Goal: Transaction & Acquisition: Purchase product/service

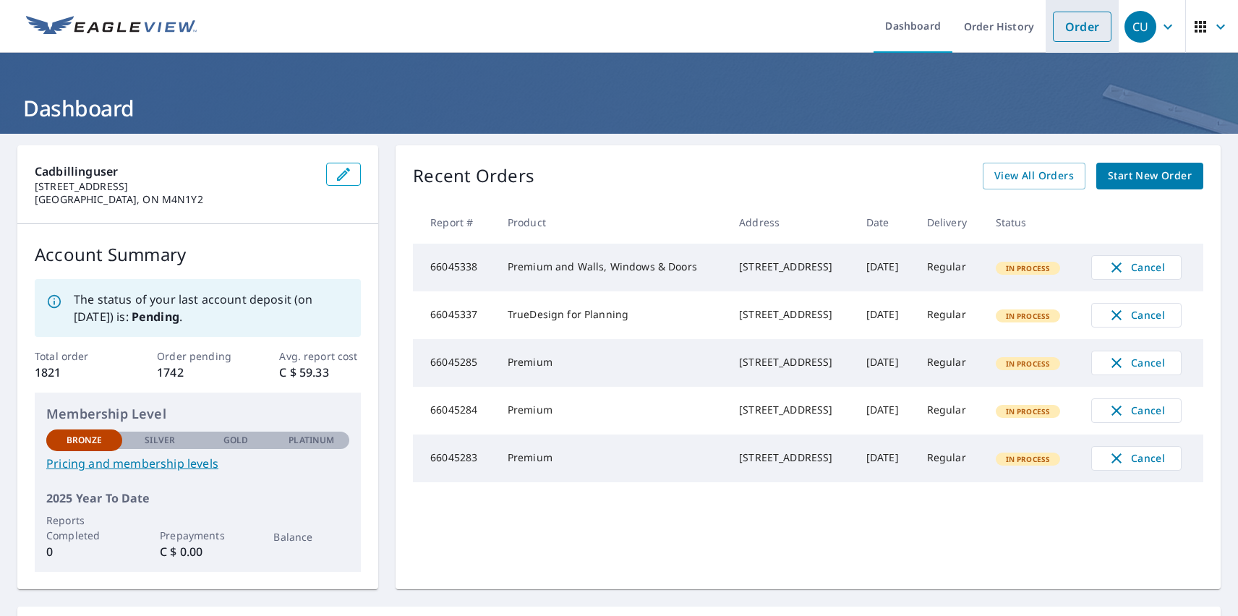
click at [1071, 26] on link "Order" at bounding box center [1082, 27] width 59 height 30
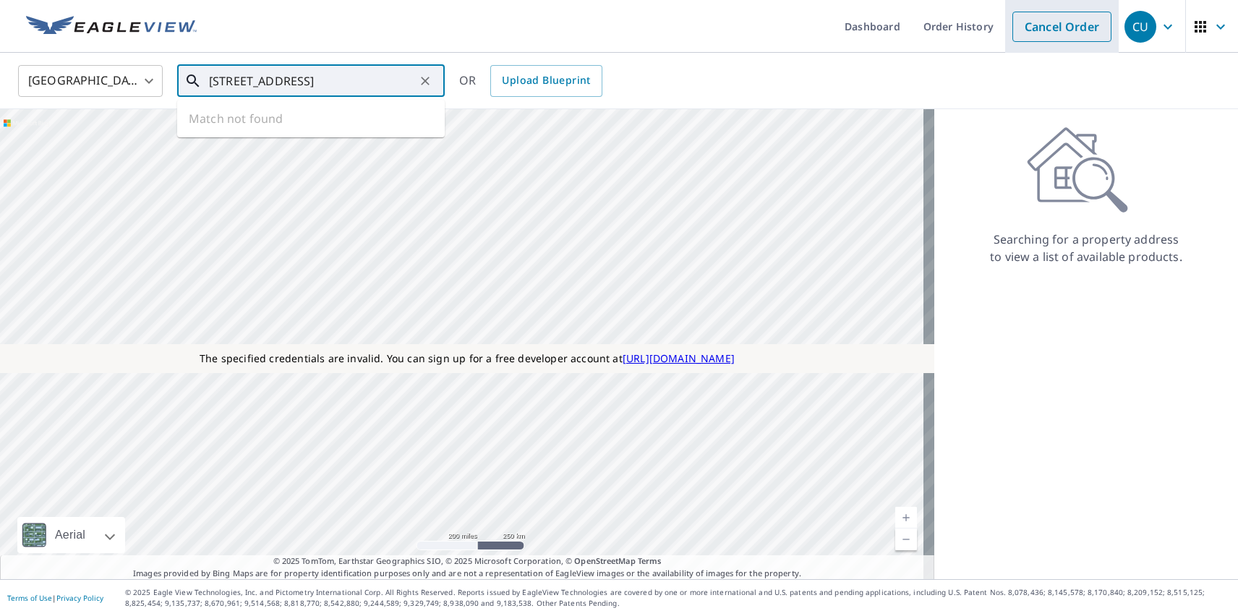
type input "[STREET_ADDRESS]"
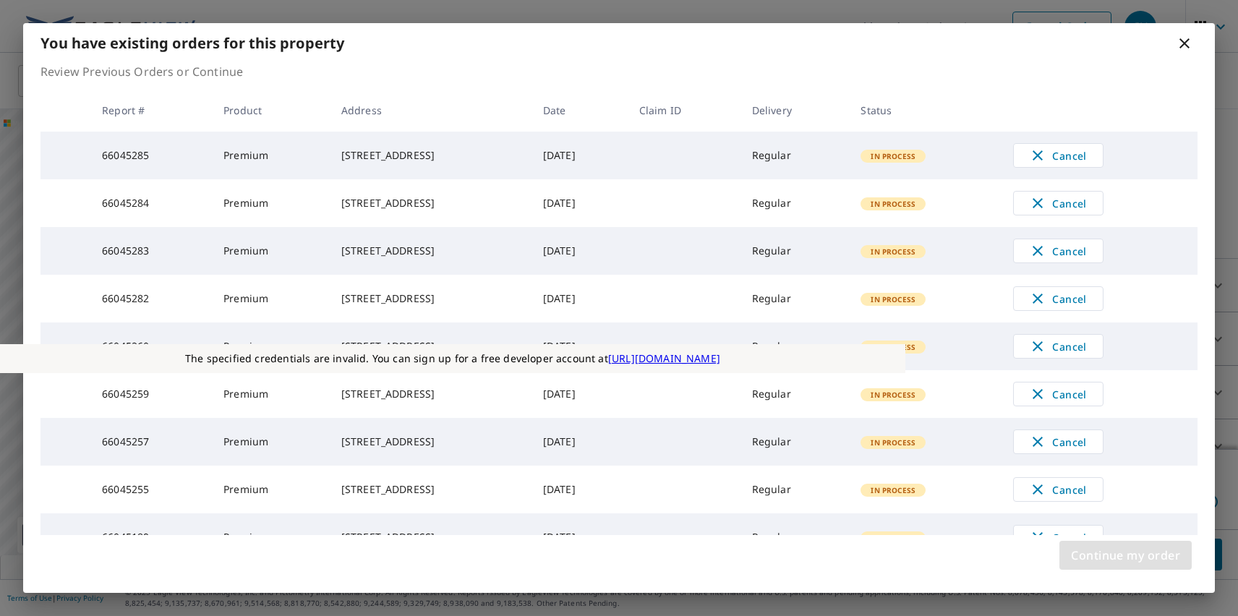
click at [1125, 555] on span "Continue my order" at bounding box center [1125, 555] width 109 height 20
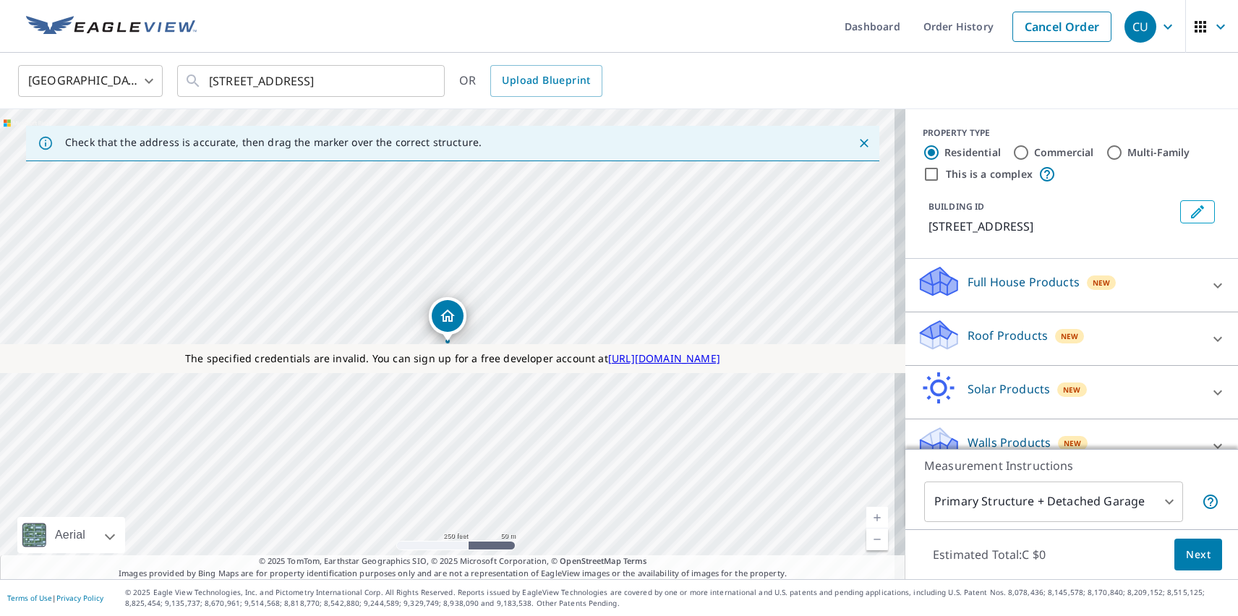
click at [995, 335] on p "Roof Products" at bounding box center [1007, 335] width 80 height 17
click at [952, 421] on p "Premium" at bounding box center [963, 421] width 51 height 18
click at [938, 421] on input "Premium C $45 - C $120" at bounding box center [928, 420] width 22 height 17
checkbox input "true"
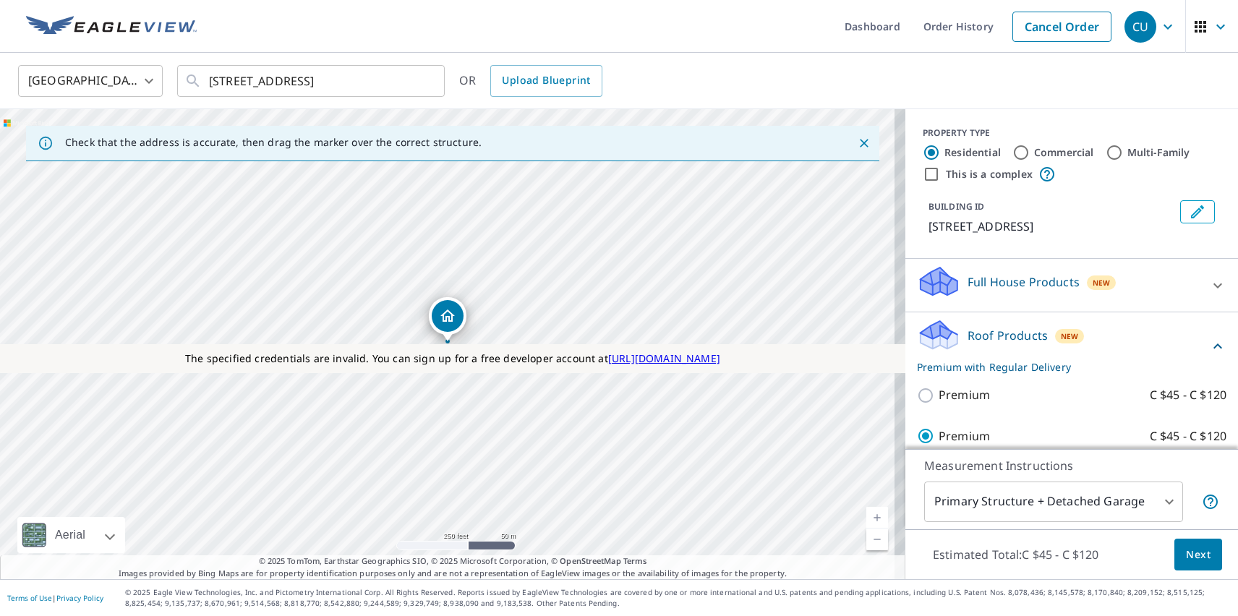
click at [1187, 554] on span "Next" at bounding box center [1198, 555] width 25 height 18
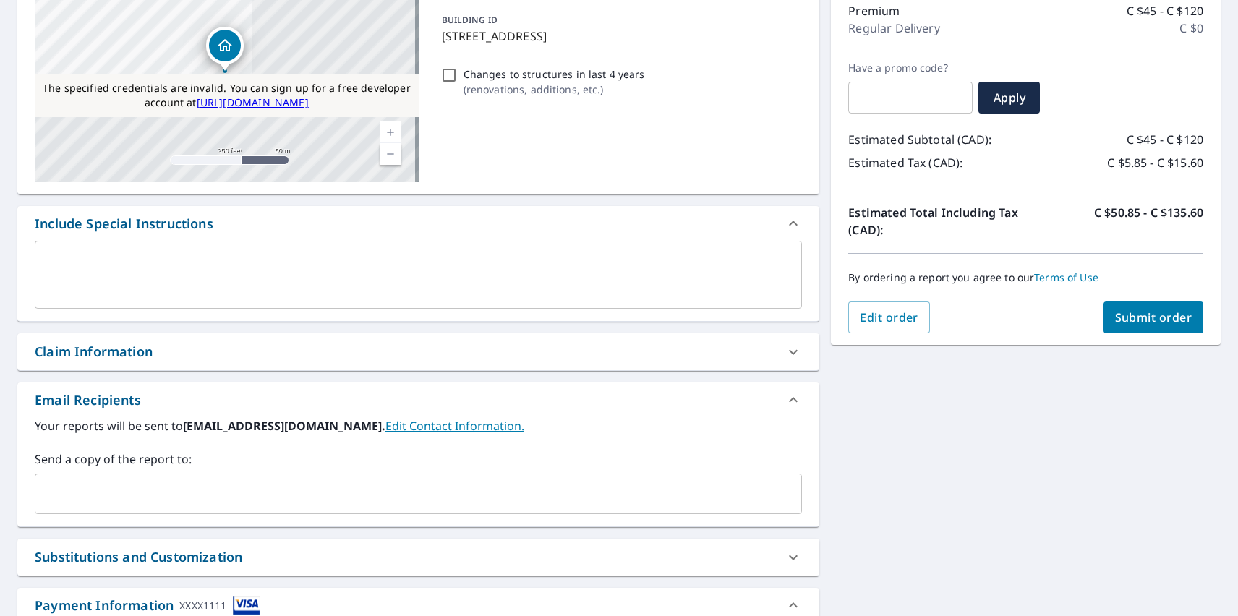
scroll to position [538, 0]
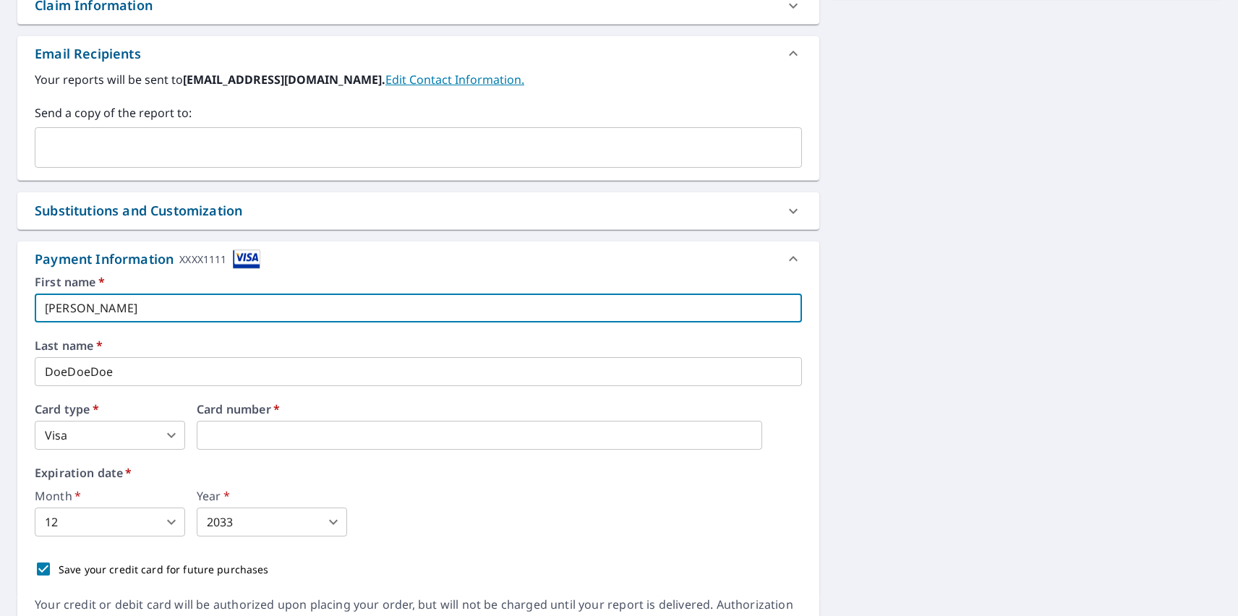
type input "[PERSON_NAME]"
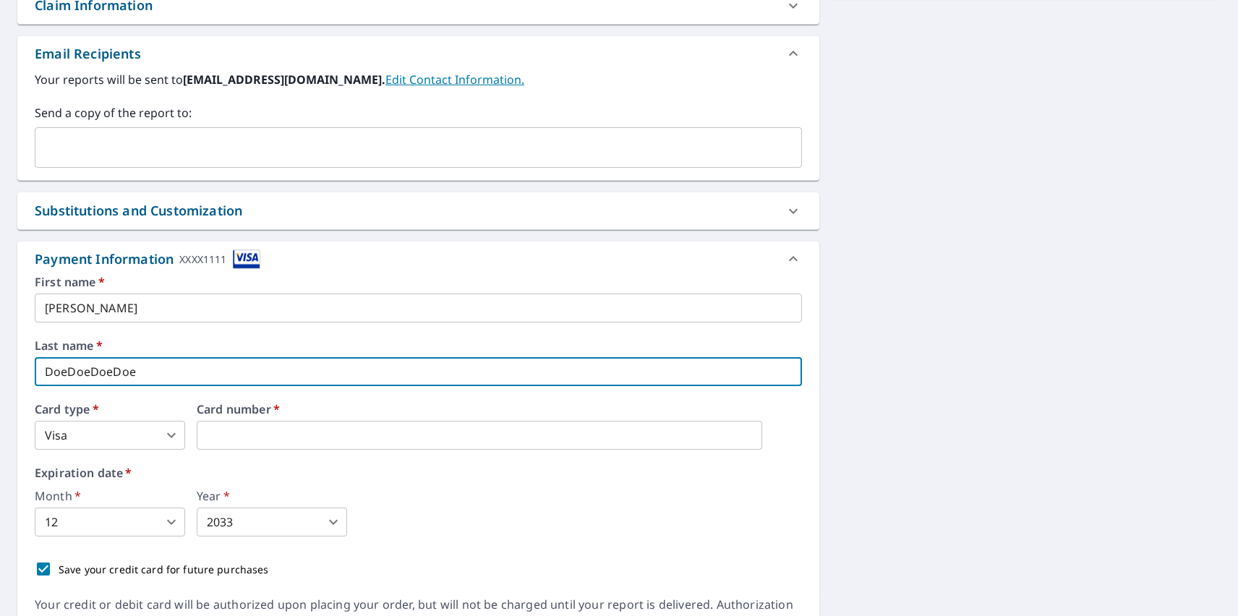
type input "DoeDoeDoeDoe"
click at [110, 435] on body "CU CU Dashboard Order History Cancel Order CU Dashboard / Finalize Order Finali…" at bounding box center [619, 308] width 1238 height 616
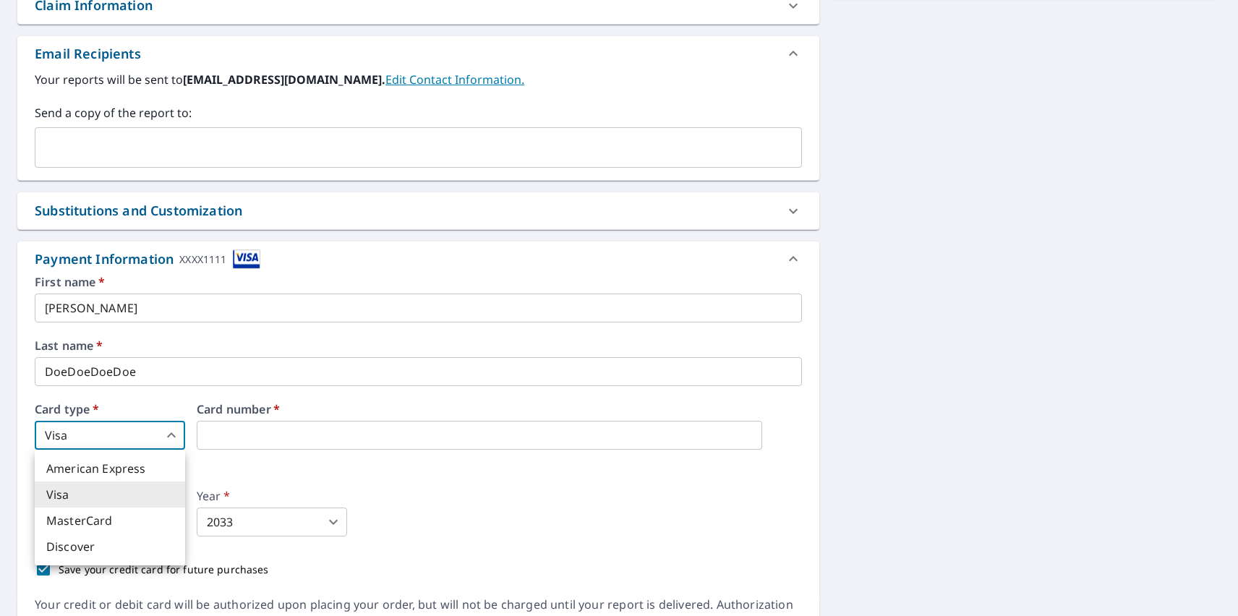
click at [110, 521] on li "MasterCard" at bounding box center [110, 520] width 150 height 26
type input "3"
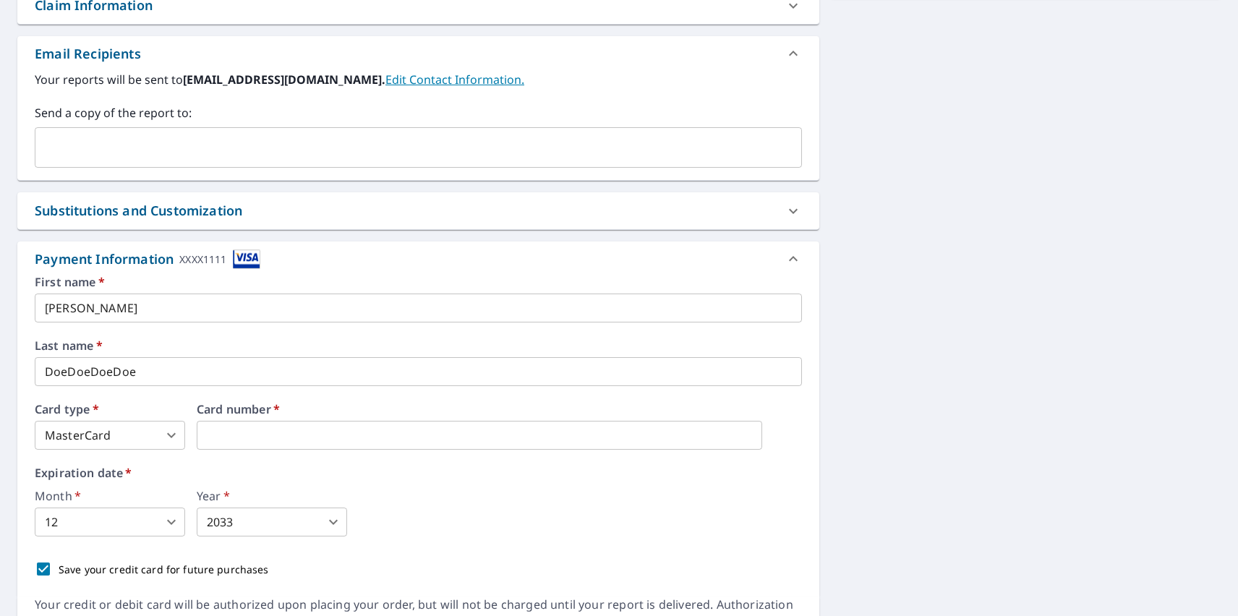
click at [110, 522] on body "CU CU Dashboard Order History Cancel Order CU Dashboard / Finalize Order Finali…" at bounding box center [619, 308] width 1238 height 616
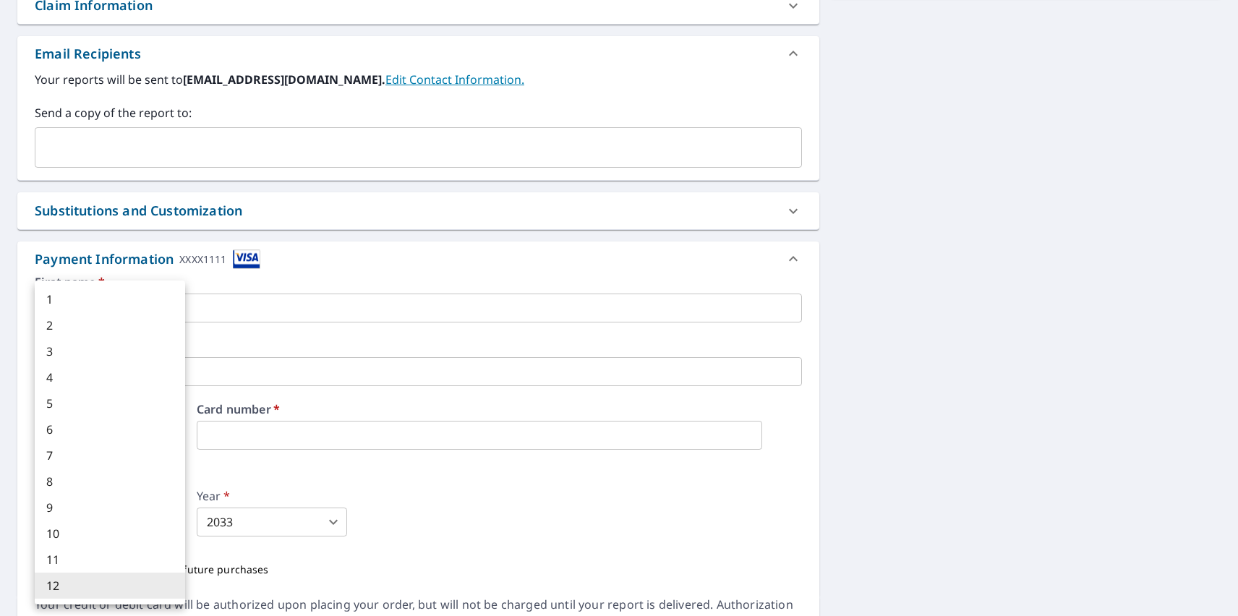
click at [110, 586] on li "12" at bounding box center [110, 586] width 150 height 26
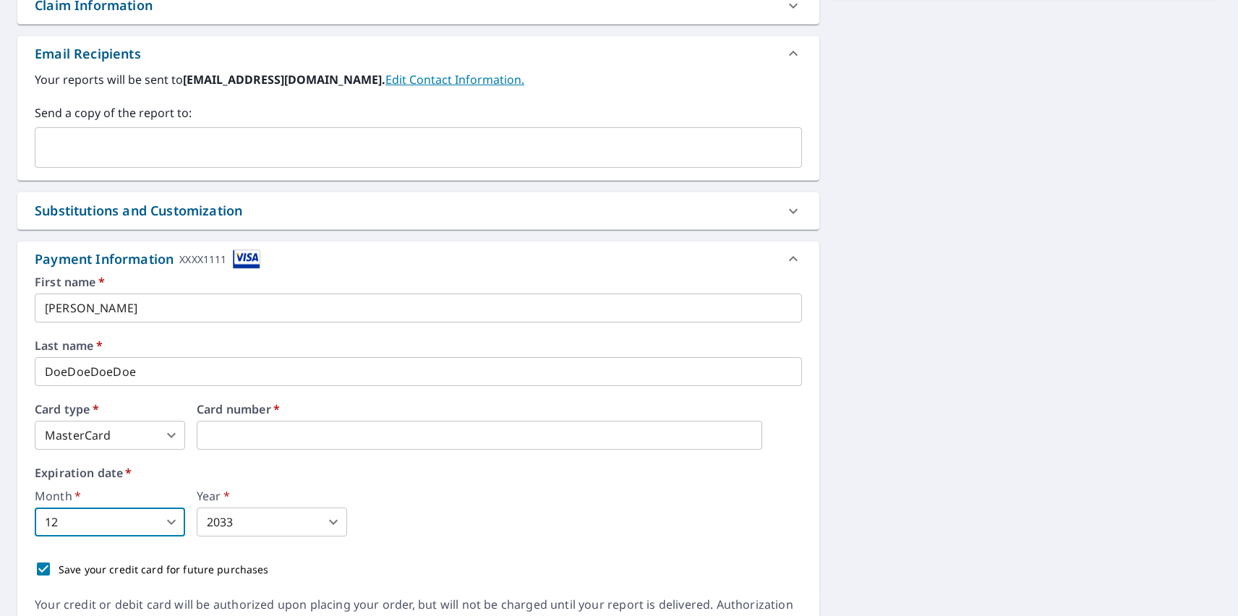
click at [272, 522] on body "CU CU Dashboard Order History Cancel Order CU Dashboard / Finalize Order Finali…" at bounding box center [619, 308] width 1238 height 616
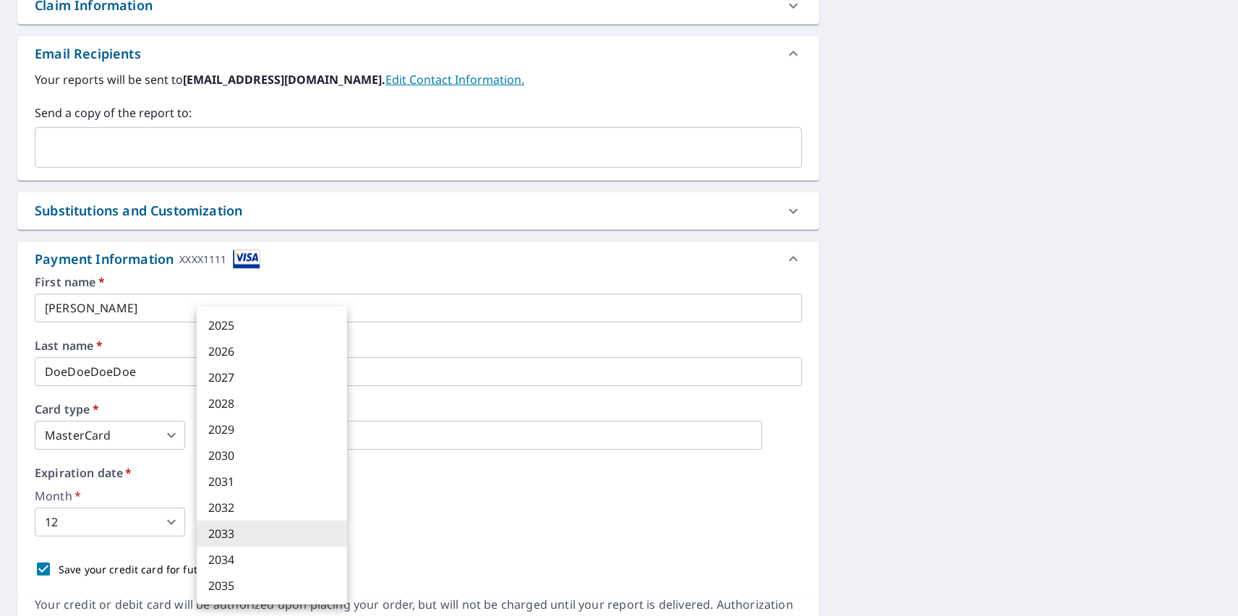
click at [272, 534] on li "2033" at bounding box center [272, 534] width 150 height 26
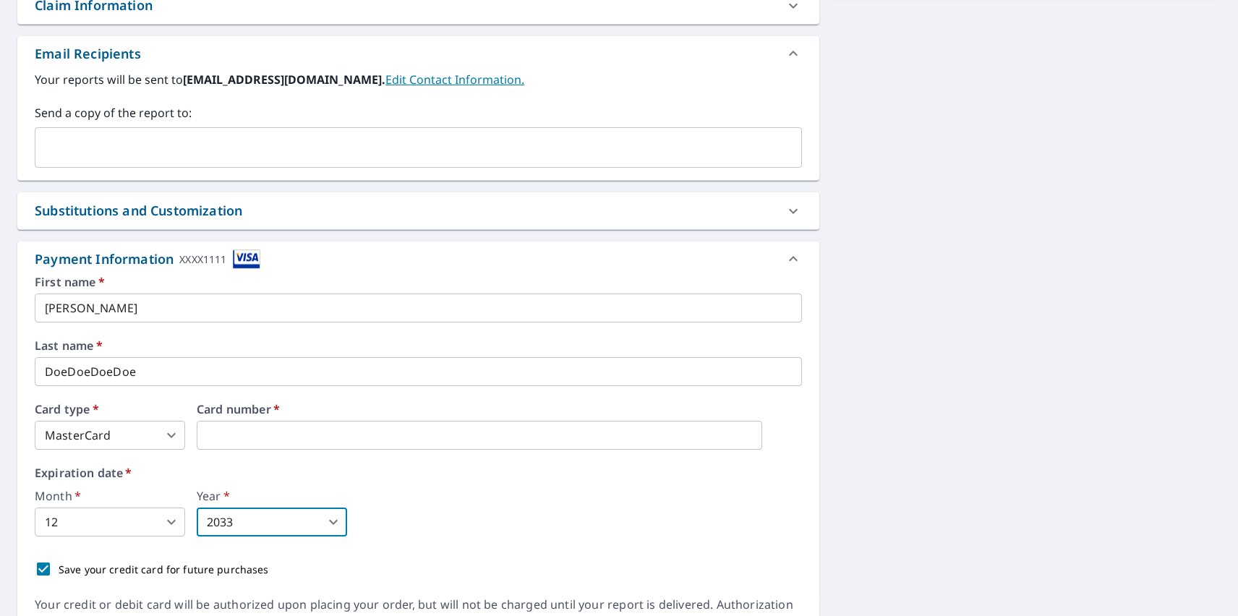
click at [160, 569] on p "Save your credit card for future purchases" at bounding box center [164, 569] width 210 height 15
click at [59, 569] on input "Save your credit card for future purchases" at bounding box center [43, 569] width 30 height 30
checkbox input "false"
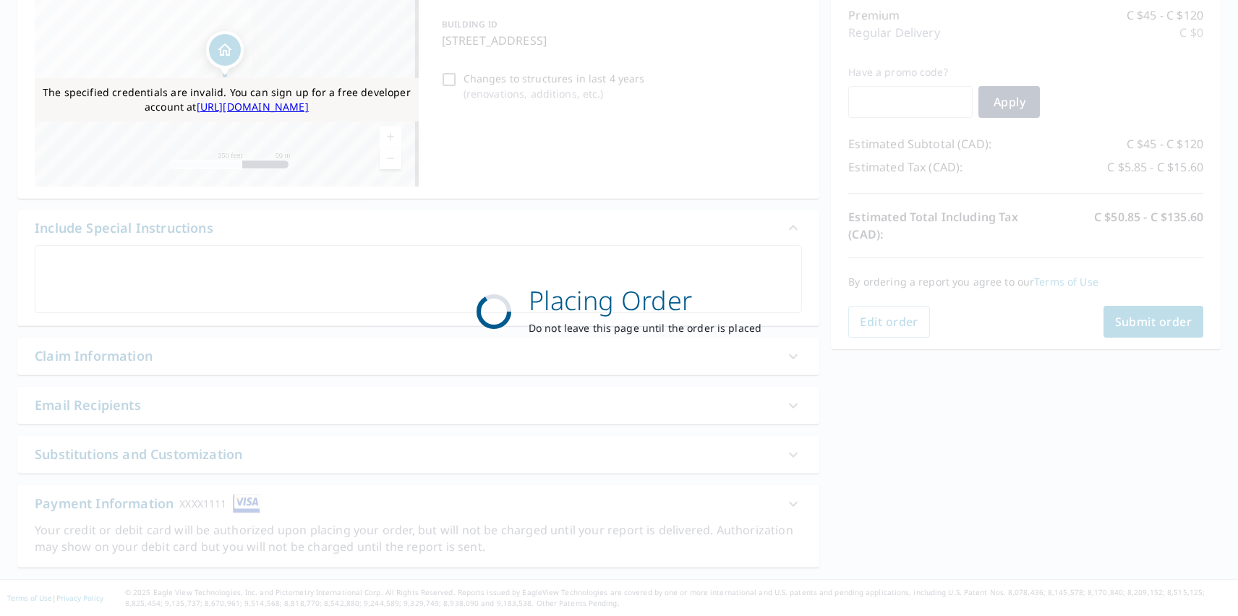
scroll to position [187, 0]
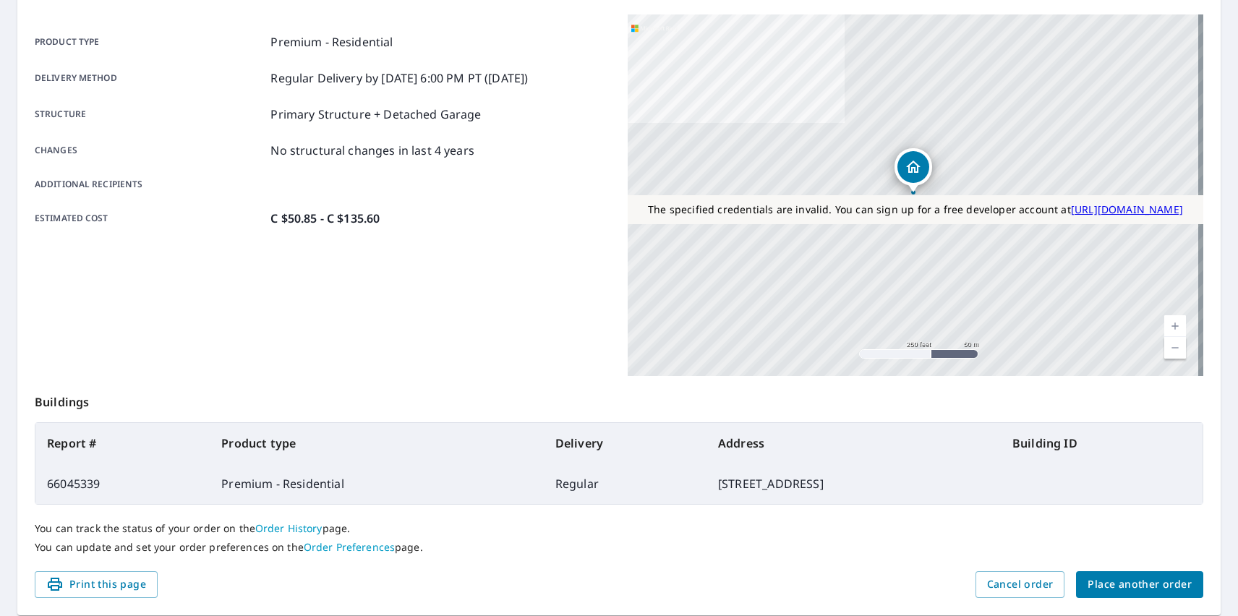
click at [1129, 584] on span "Place another order" at bounding box center [1139, 584] width 104 height 18
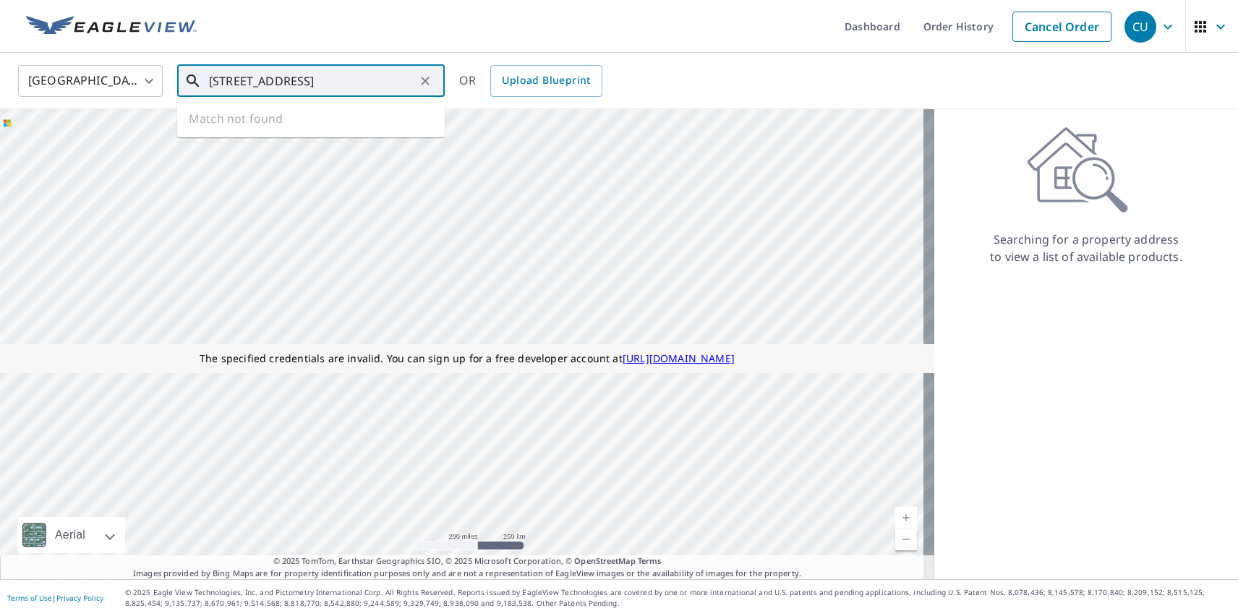
type input "[STREET_ADDRESS]"
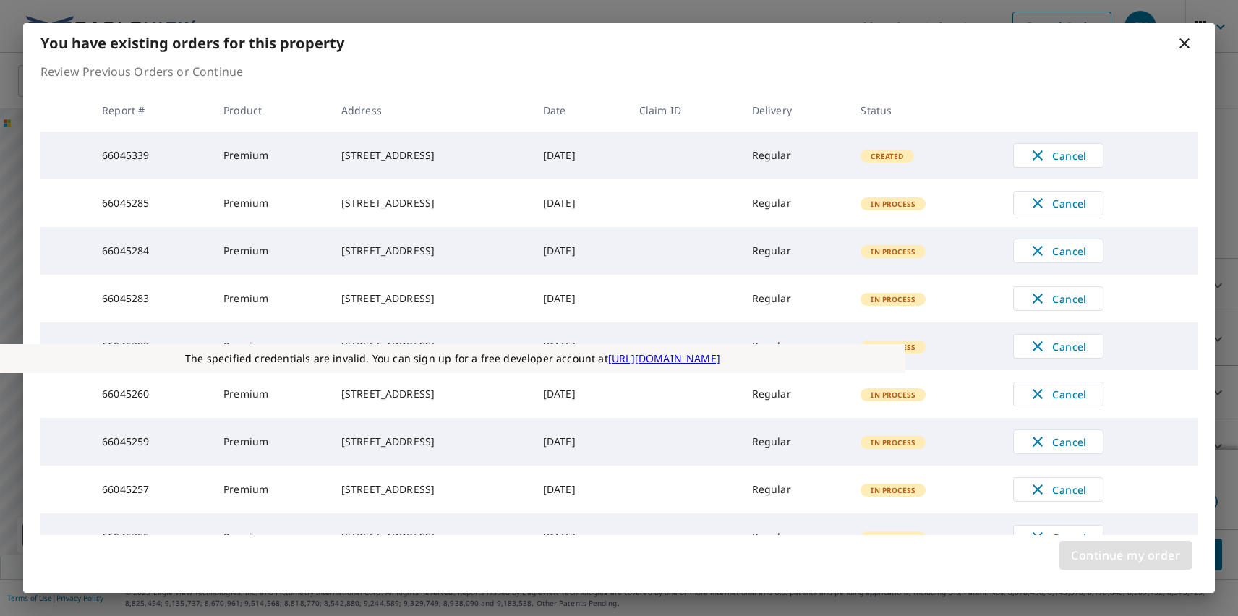
click at [1125, 555] on span "Continue my order" at bounding box center [1125, 555] width 109 height 20
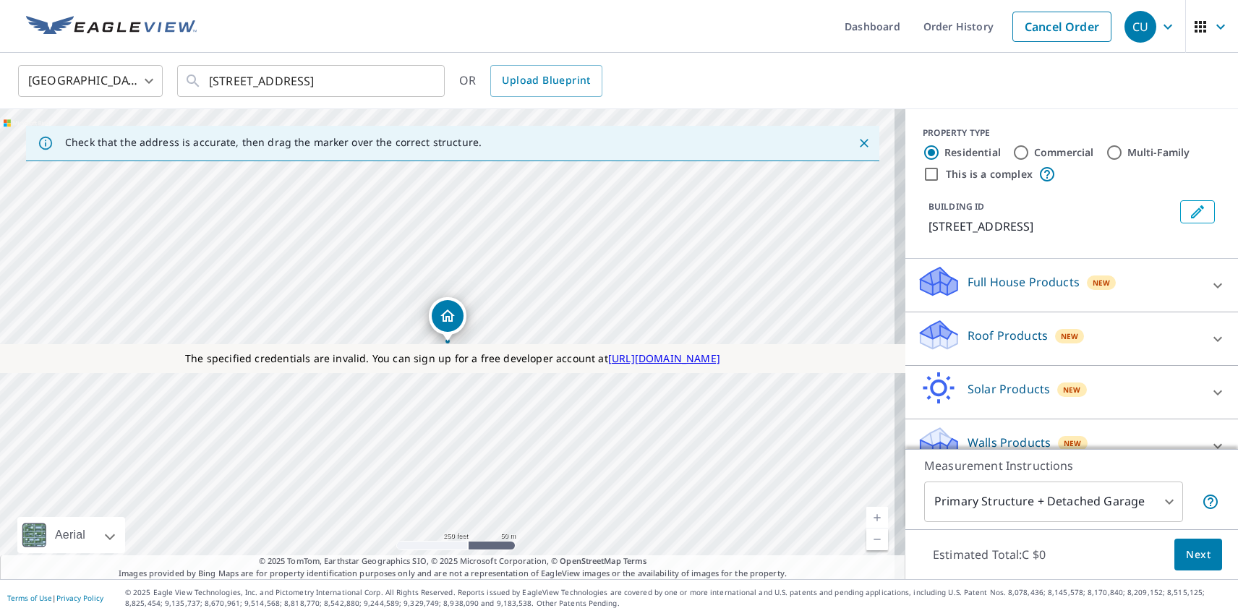
click at [995, 335] on p "Roof Products" at bounding box center [1007, 335] width 80 height 17
click at [952, 421] on p "Premium" at bounding box center [963, 421] width 51 height 18
click at [938, 421] on input "Premium C $45 - C $120" at bounding box center [928, 420] width 22 height 17
checkbox input "true"
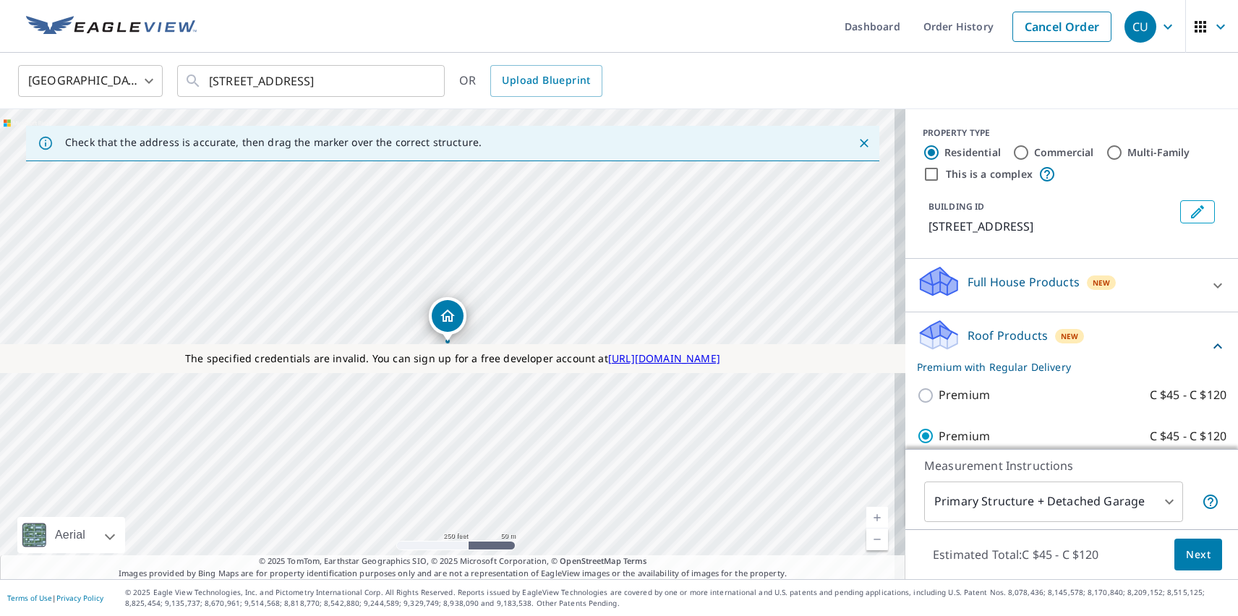
click at [1187, 554] on span "Next" at bounding box center [1198, 555] width 25 height 18
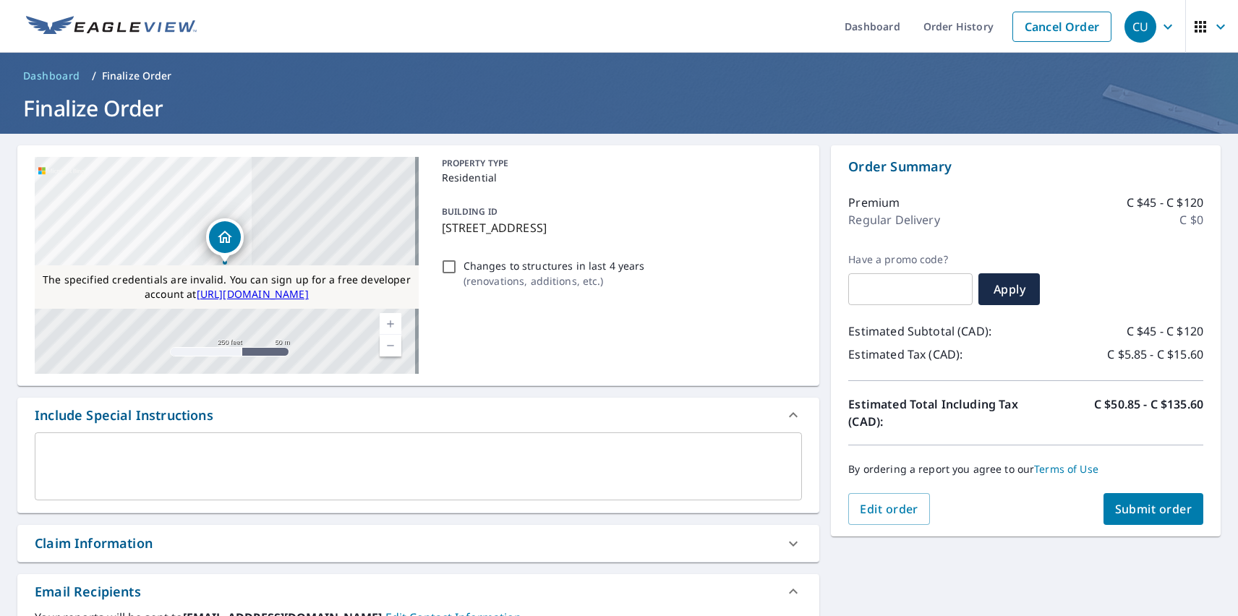
scroll to position [538, 0]
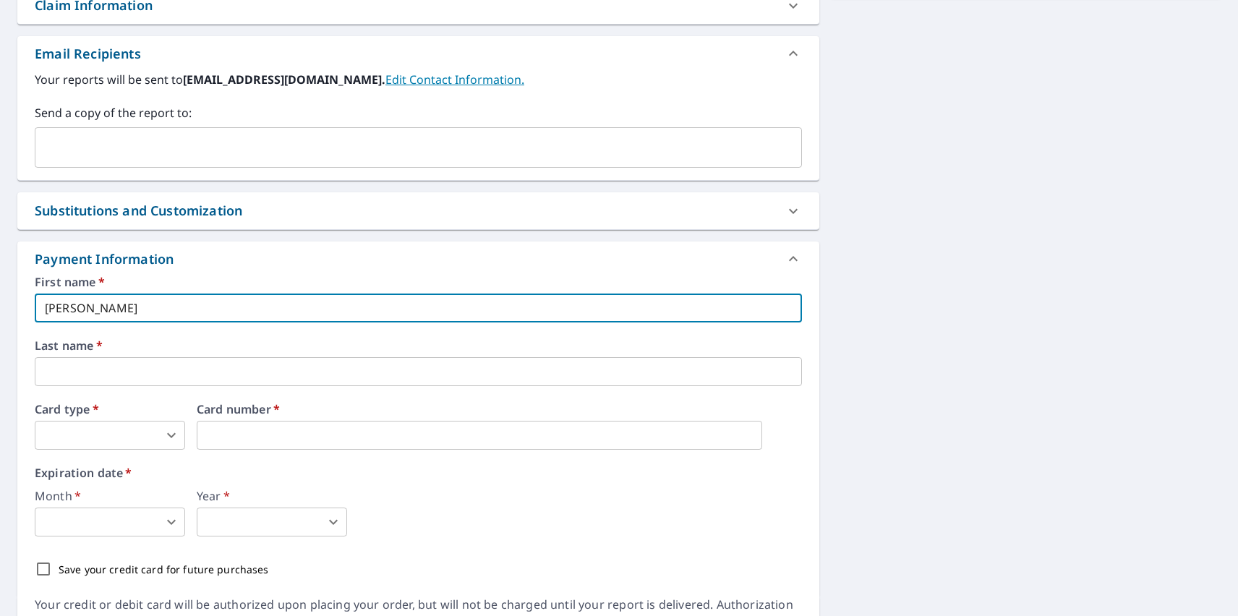
type input "[PERSON_NAME]"
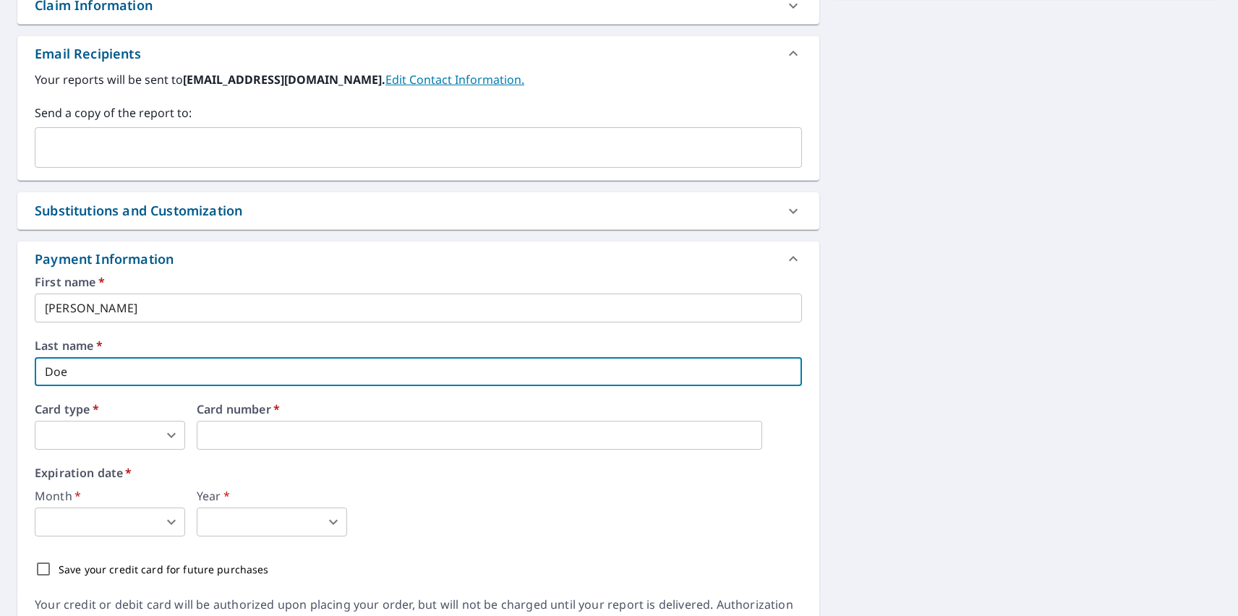
type input "Doe"
click at [110, 435] on body "CU CU Dashboard Order History Cancel Order CU Dashboard / Finalize Order Finali…" at bounding box center [619, 308] width 1238 height 616
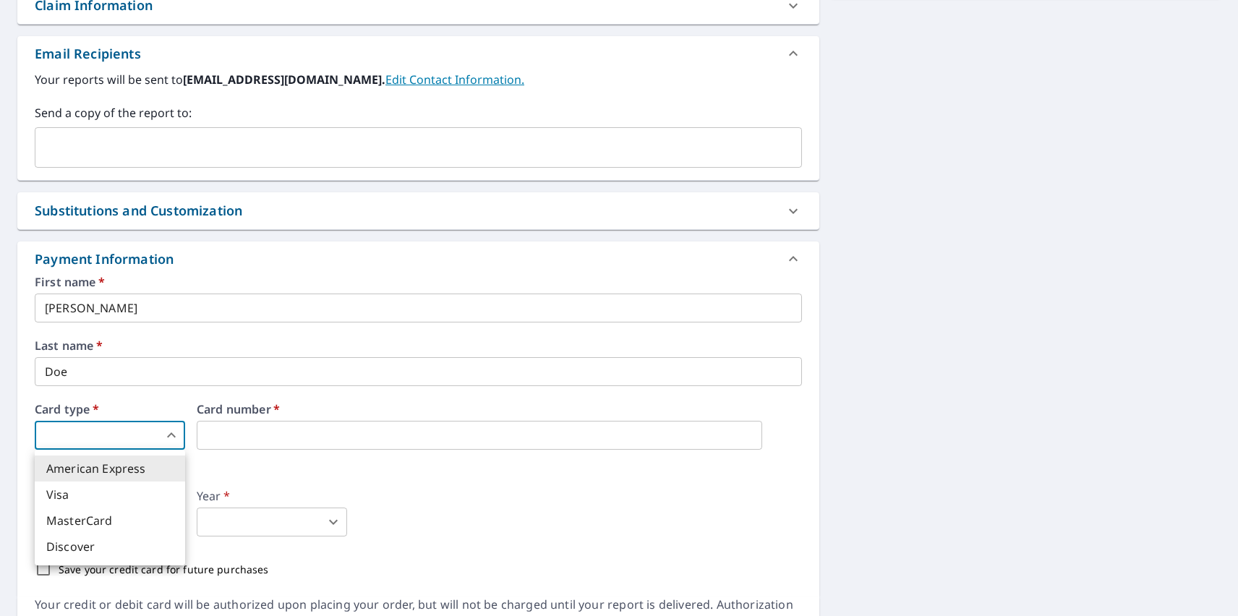
click at [110, 494] on li "Visa" at bounding box center [110, 494] width 150 height 26
type input "2"
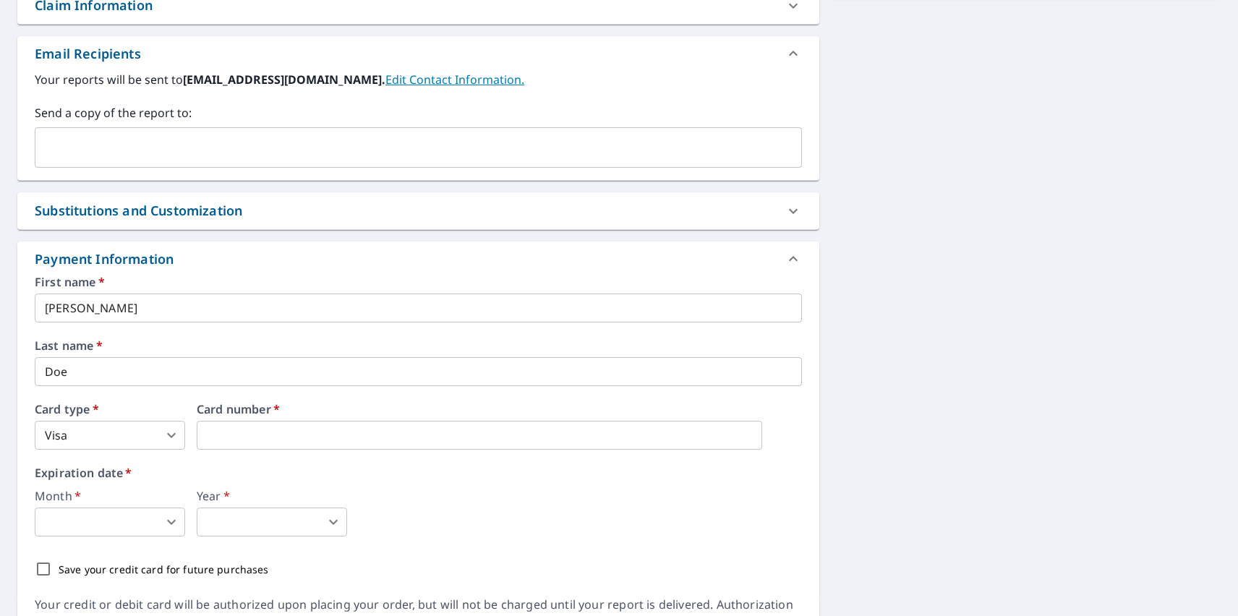
click at [110, 522] on body "CU CU Dashboard Order History Cancel Order CU Dashboard / Finalize Order Finali…" at bounding box center [619, 308] width 1238 height 616
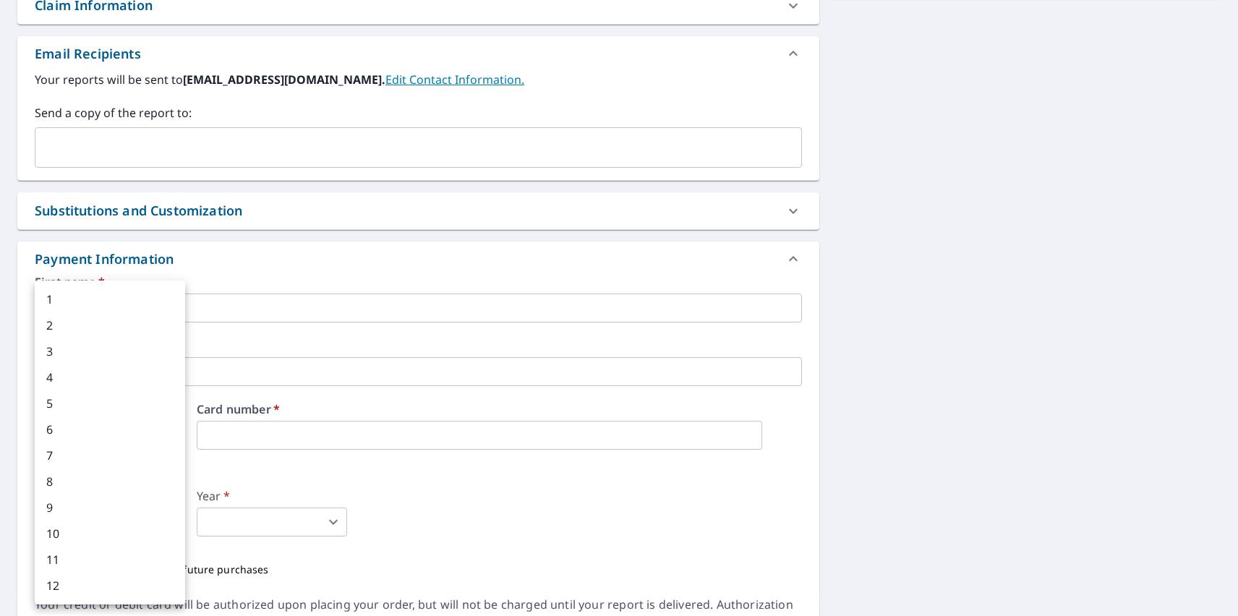
click at [110, 586] on li "12" at bounding box center [110, 586] width 150 height 26
type input "12"
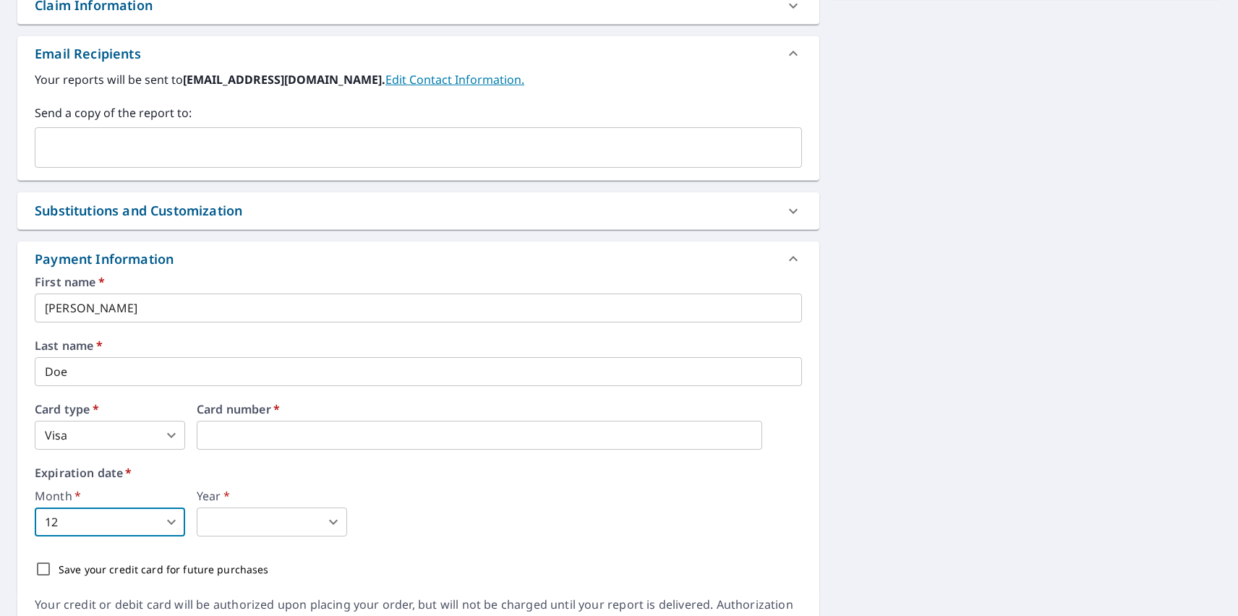
click at [272, 522] on body "CU CU Dashboard Order History Cancel Order CU Dashboard / Finalize Order Finali…" at bounding box center [619, 308] width 1238 height 616
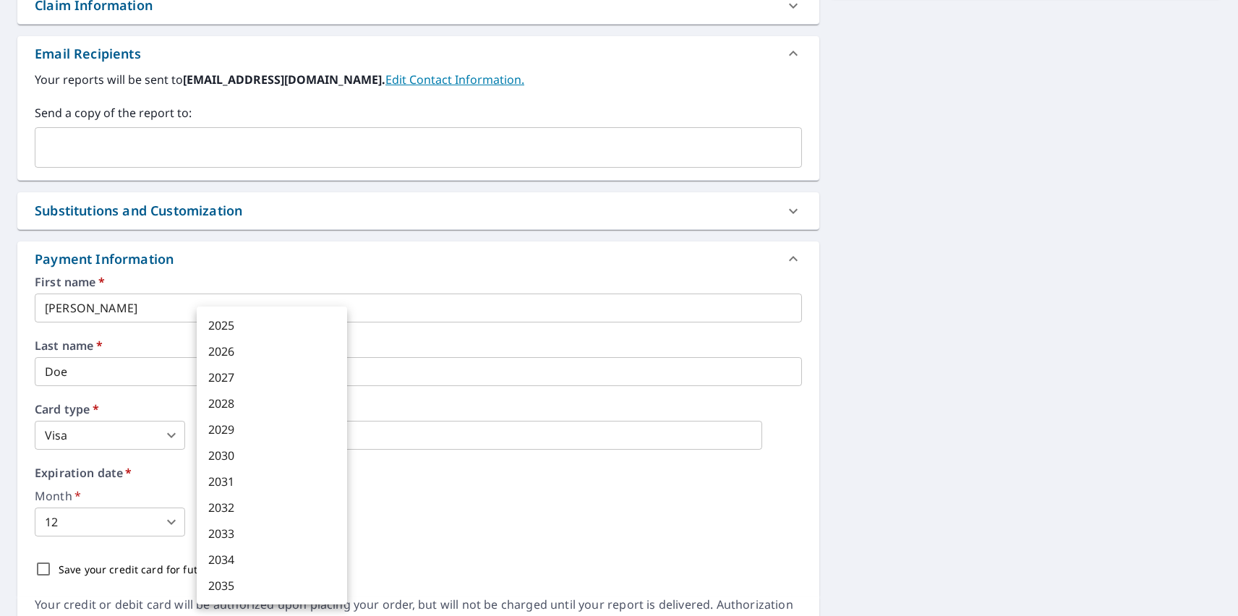
click at [272, 534] on li "2033" at bounding box center [272, 534] width 150 height 26
type input "2033"
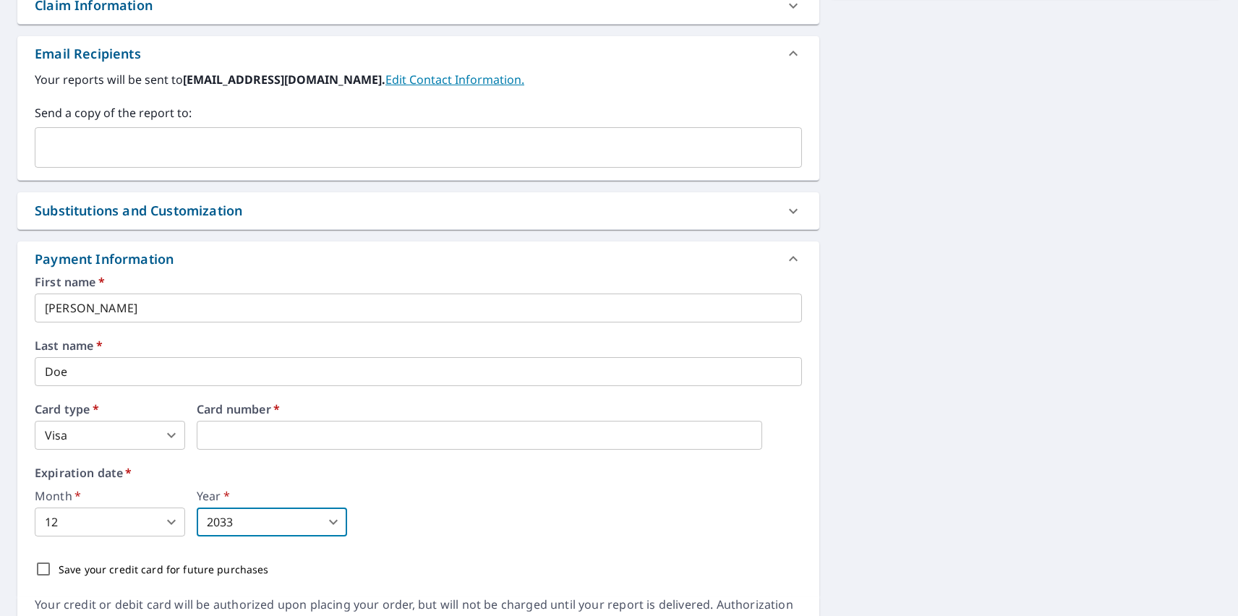
click at [160, 569] on p "Save your credit card for future purchases" at bounding box center [164, 569] width 210 height 15
click at [59, 569] on input "Save your credit card for future purchases" at bounding box center [43, 569] width 30 height 30
checkbox input "true"
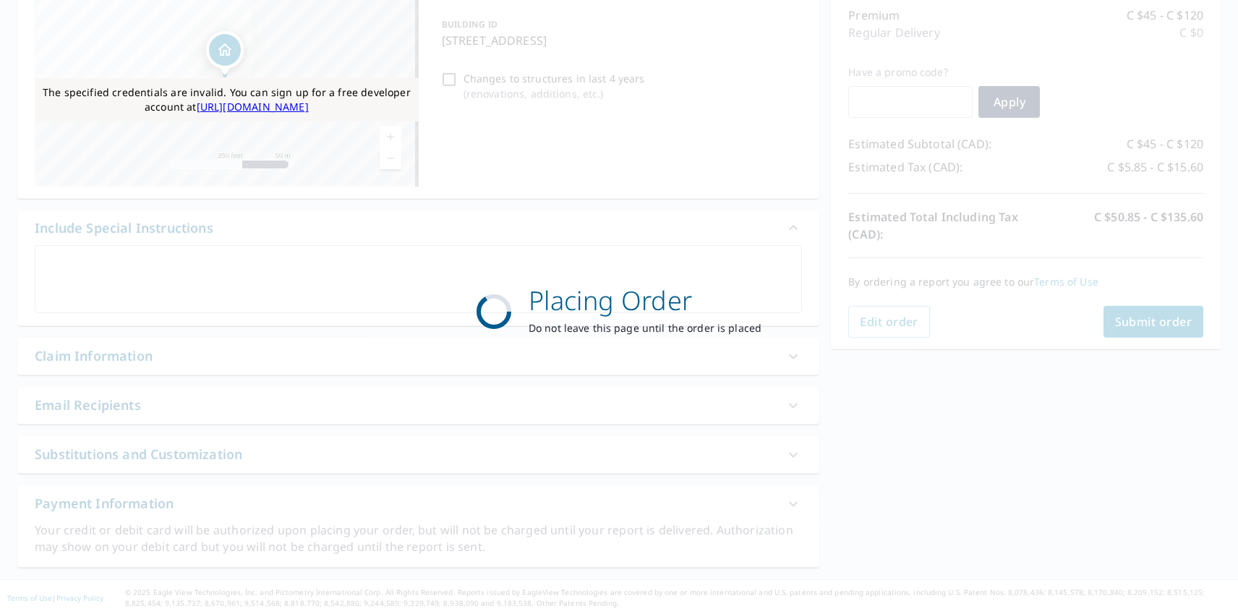
scroll to position [187, 0]
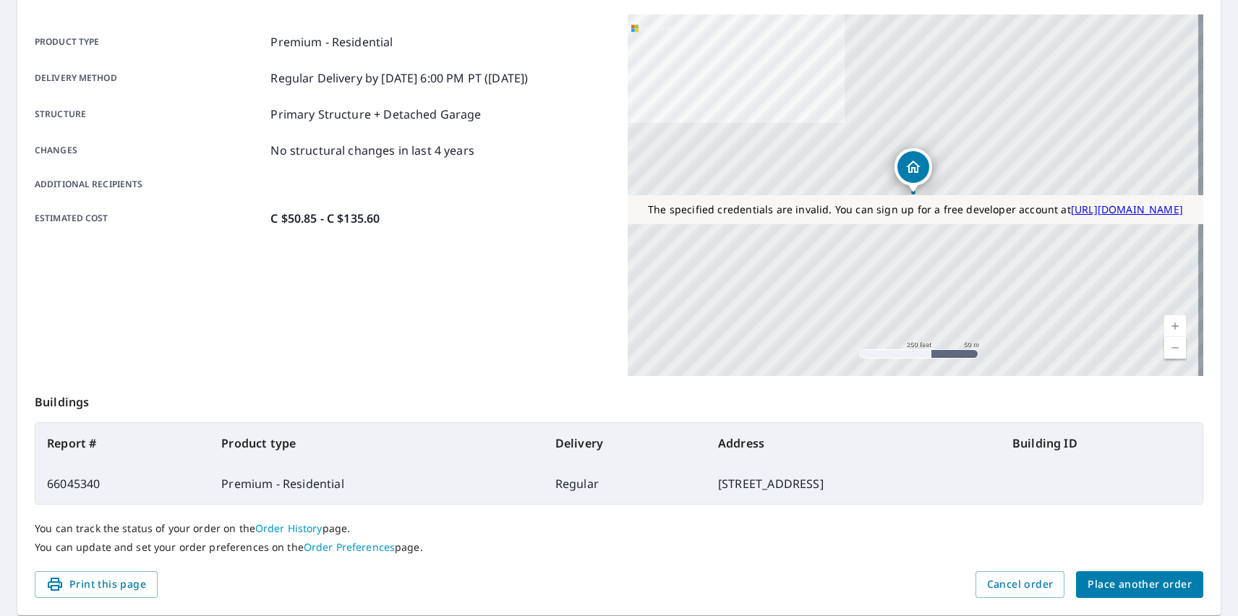
click at [1129, 584] on span "Place another order" at bounding box center [1139, 584] width 104 height 18
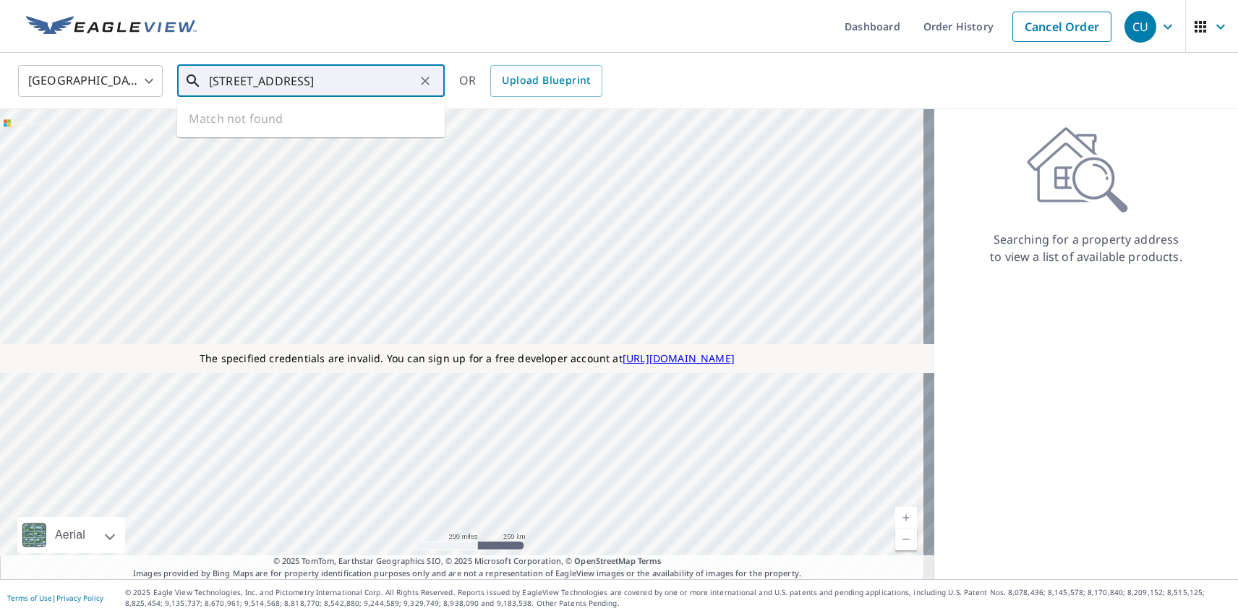
type input "[STREET_ADDRESS]"
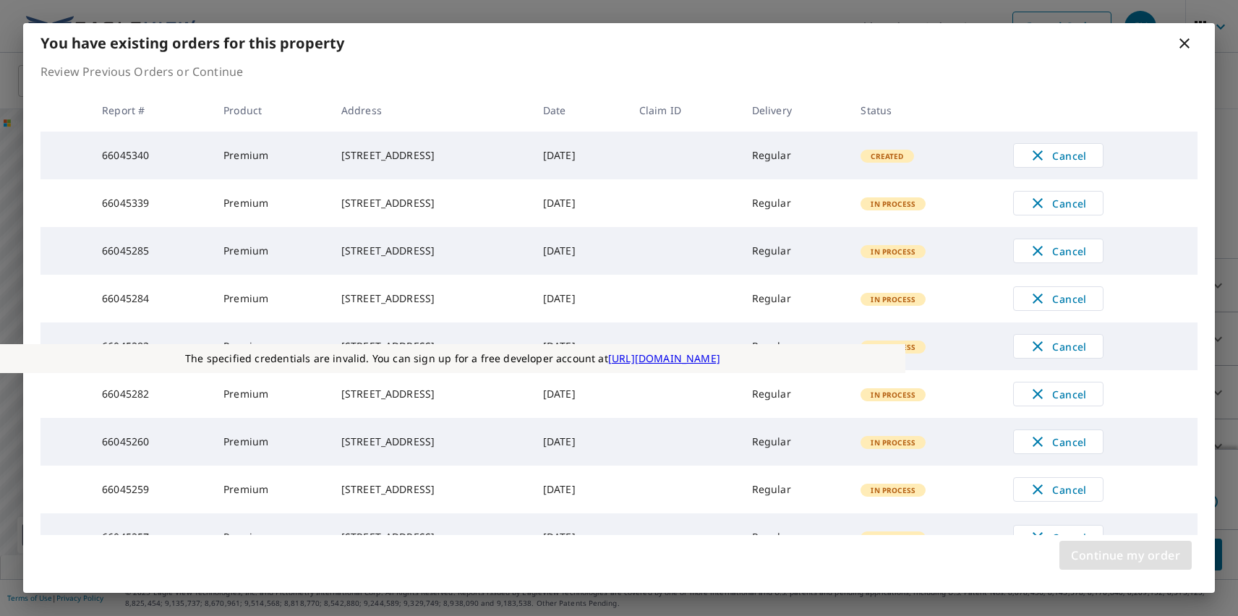
click at [1125, 555] on span "Continue my order" at bounding box center [1125, 555] width 109 height 20
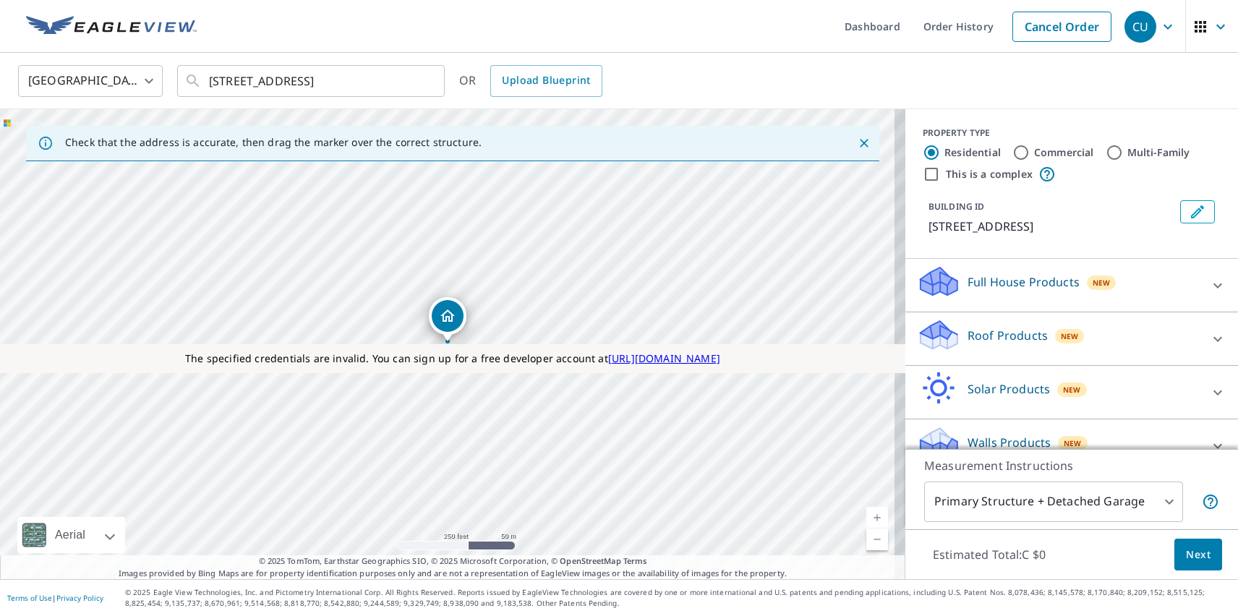
click at [995, 335] on p "Roof Products" at bounding box center [1007, 335] width 80 height 17
click at [952, 421] on p "Premium" at bounding box center [963, 421] width 51 height 18
click at [938, 421] on input "Premium C $45 - C $120" at bounding box center [928, 420] width 22 height 17
checkbox input "true"
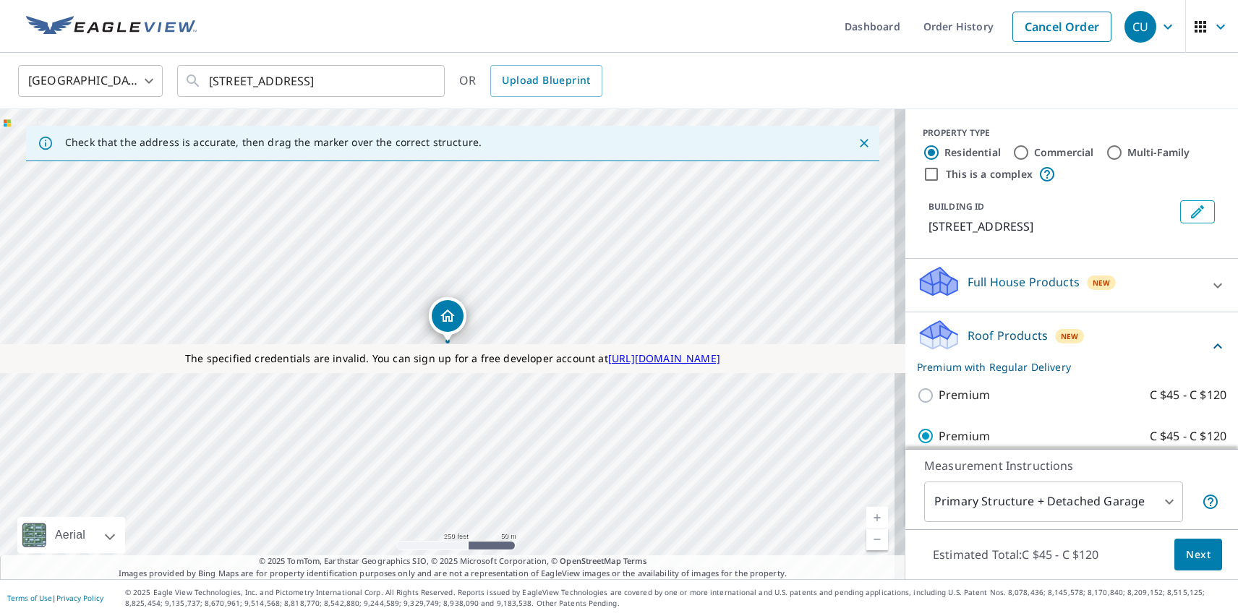
click at [1187, 554] on span "Next" at bounding box center [1198, 555] width 25 height 18
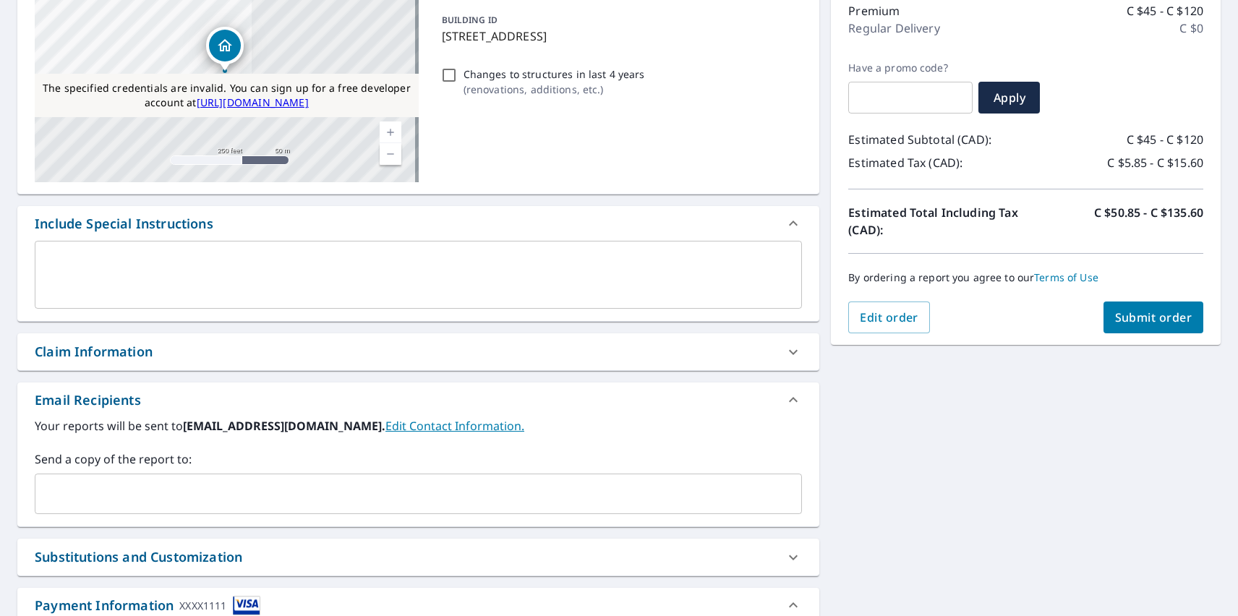
scroll to position [538, 0]
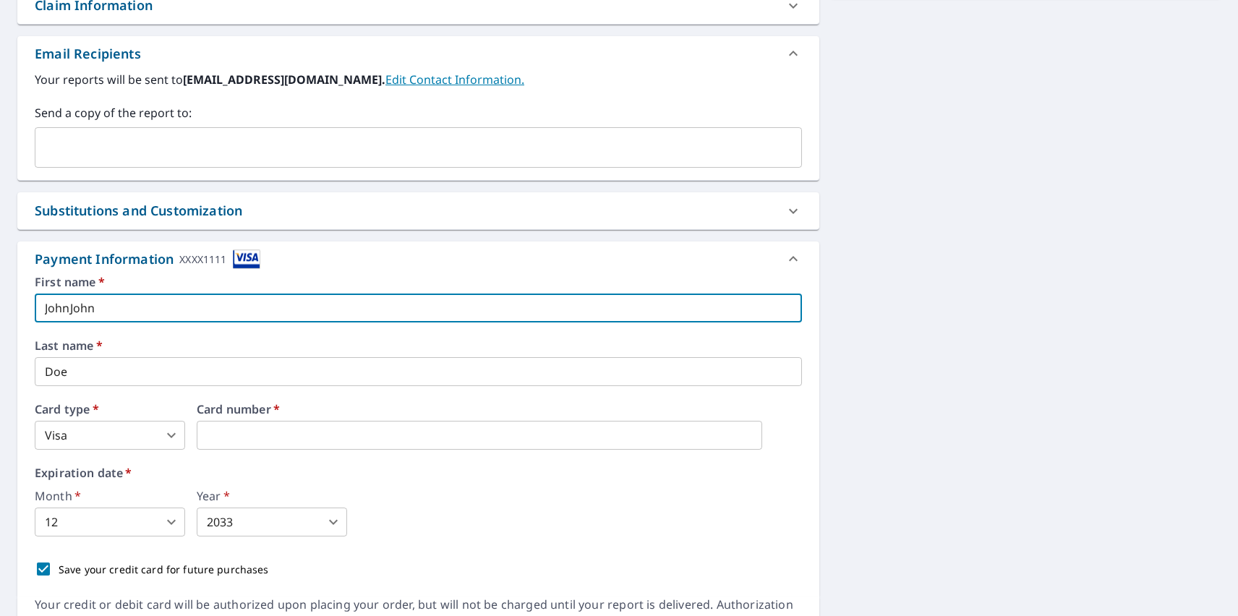
type input "JohnJohn"
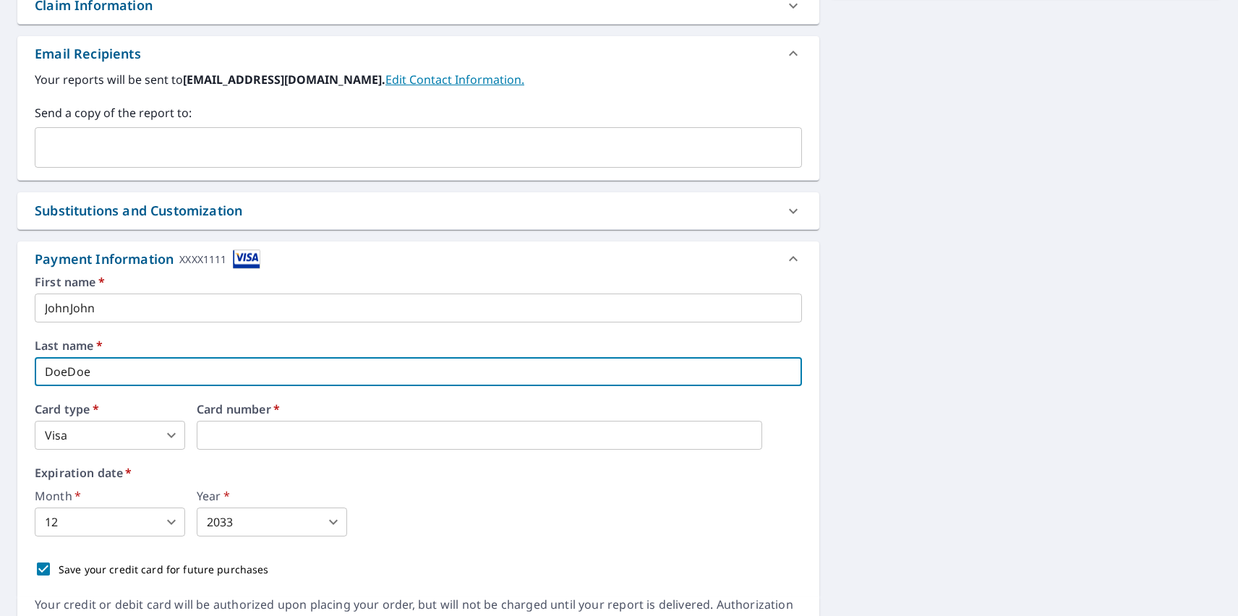
type input "DoeDoe"
click at [110, 435] on body "CU CU Dashboard Order History Cancel Order CU Dashboard / Finalize Order Finali…" at bounding box center [619, 308] width 1238 height 616
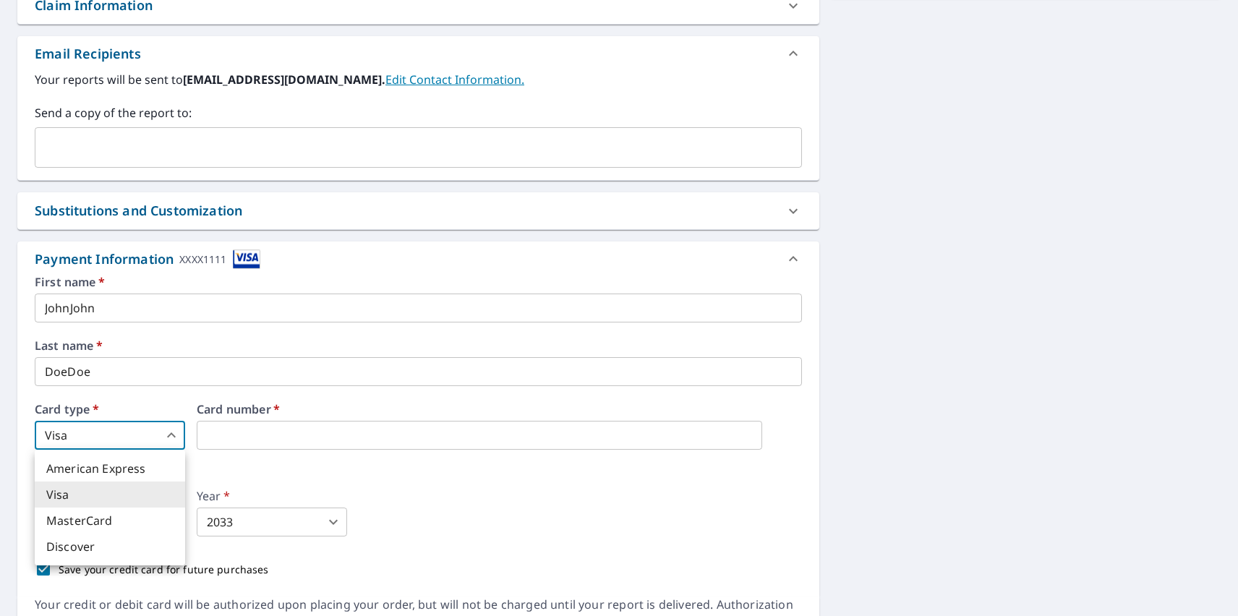
click at [110, 521] on li "MasterCard" at bounding box center [110, 520] width 150 height 26
type input "3"
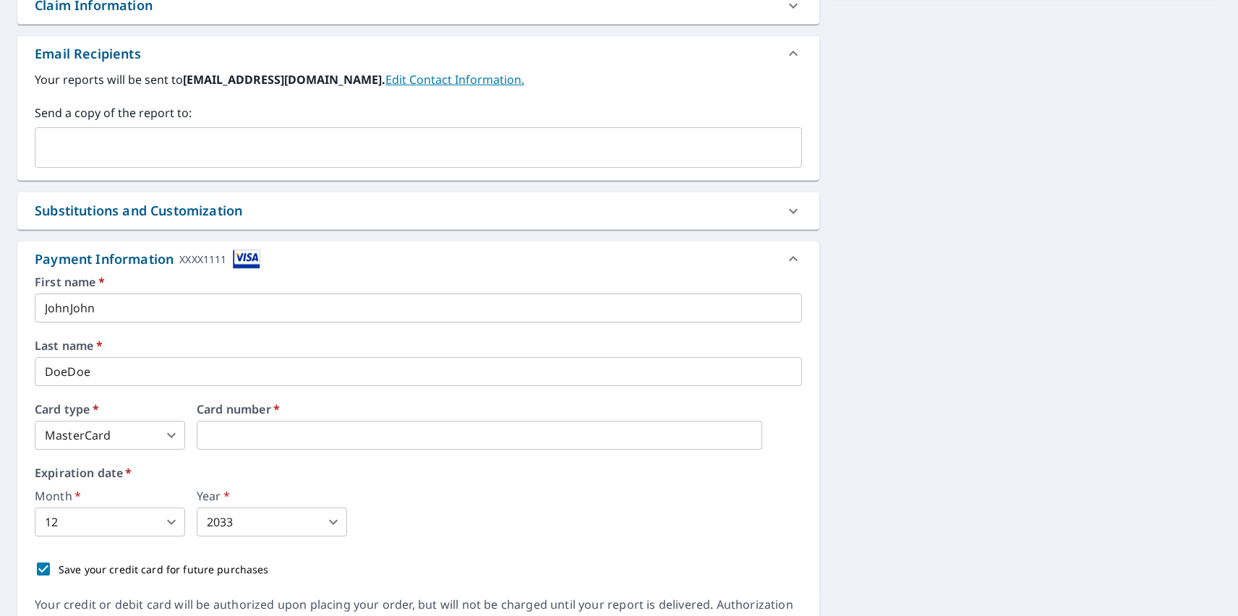
click at [110, 522] on body "CU CU Dashboard Order History Cancel Order CU Dashboard / Finalize Order Finali…" at bounding box center [619, 308] width 1238 height 616
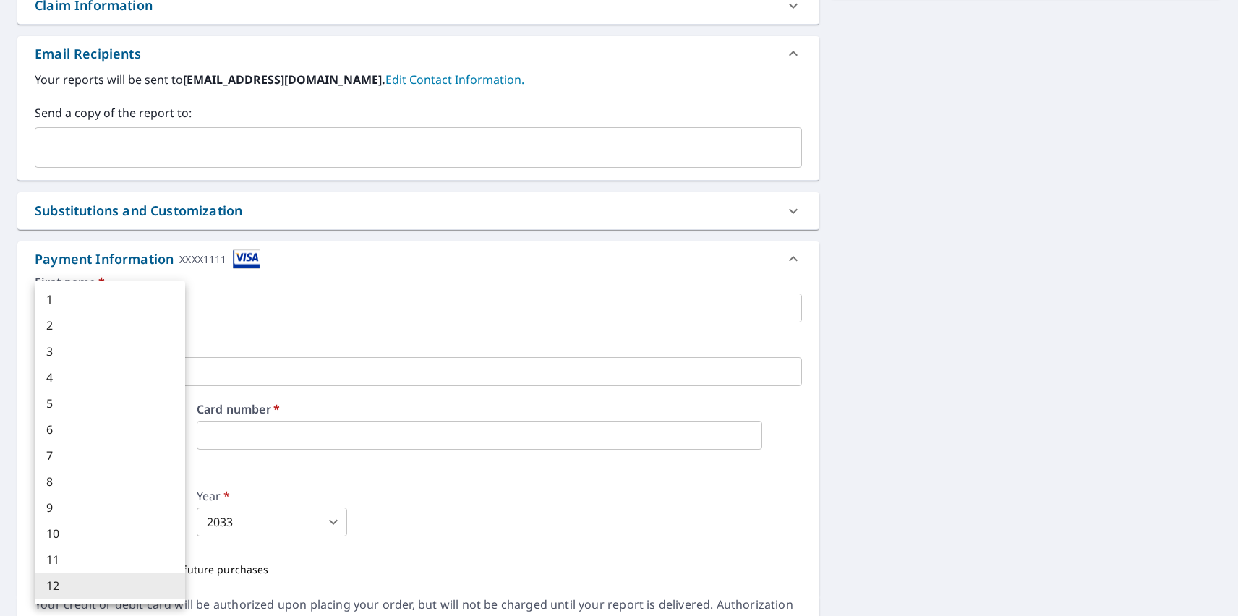
click at [110, 586] on li "12" at bounding box center [110, 586] width 150 height 26
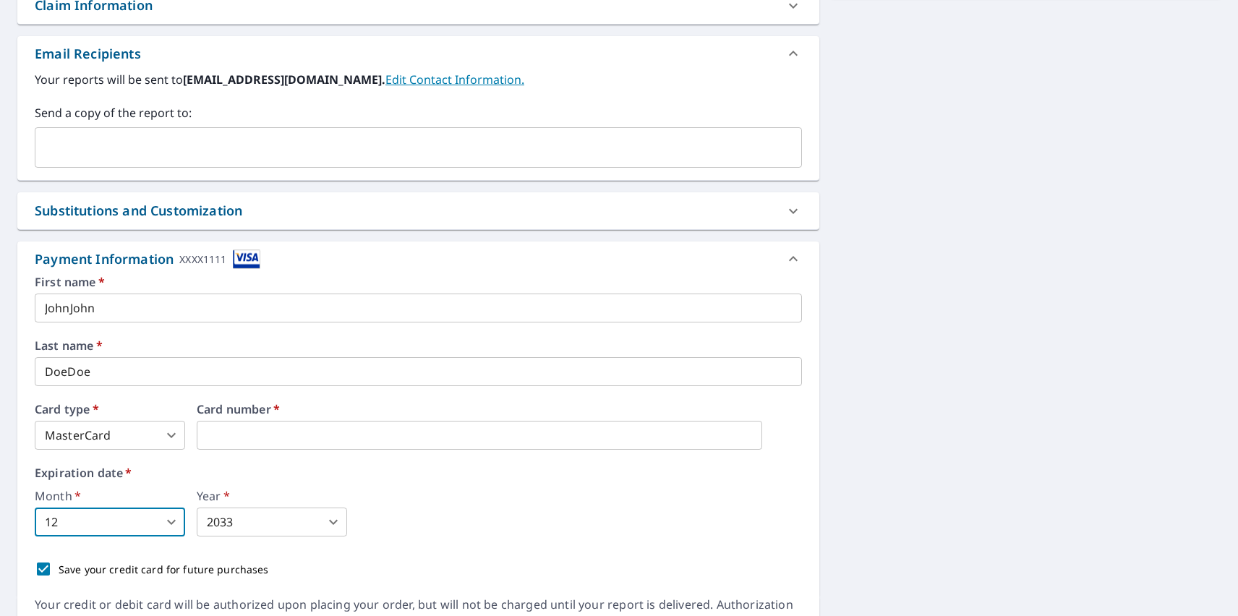
click at [272, 522] on body "CU CU Dashboard Order History Cancel Order CU Dashboard / Finalize Order Finali…" at bounding box center [619, 308] width 1238 height 616
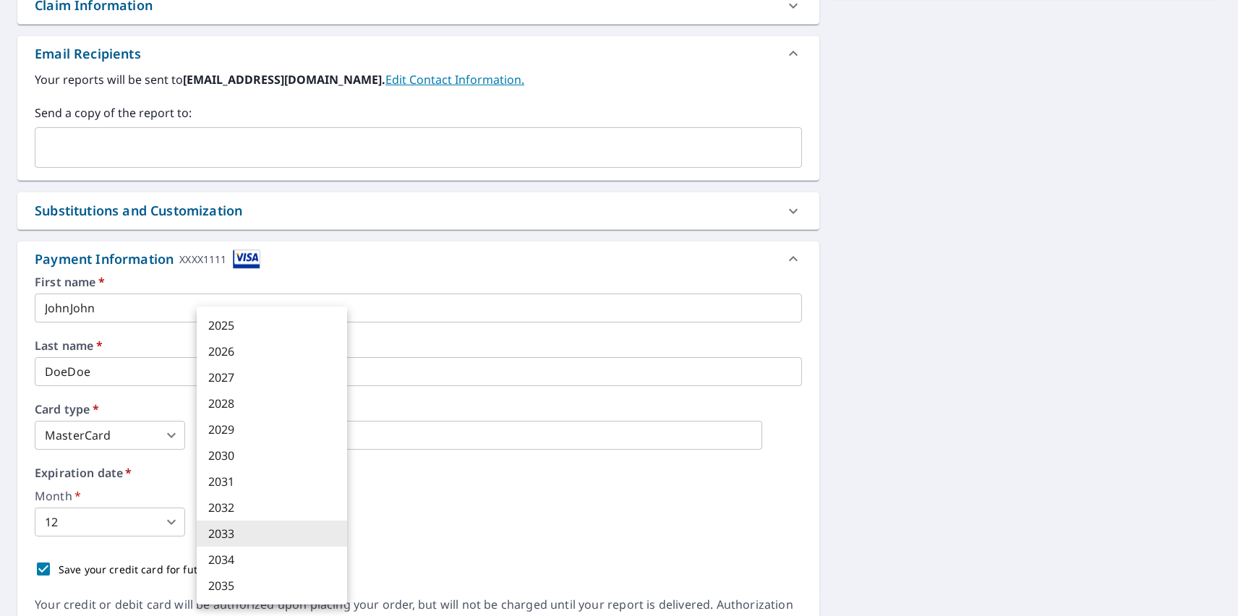
click at [272, 534] on li "2033" at bounding box center [272, 534] width 150 height 26
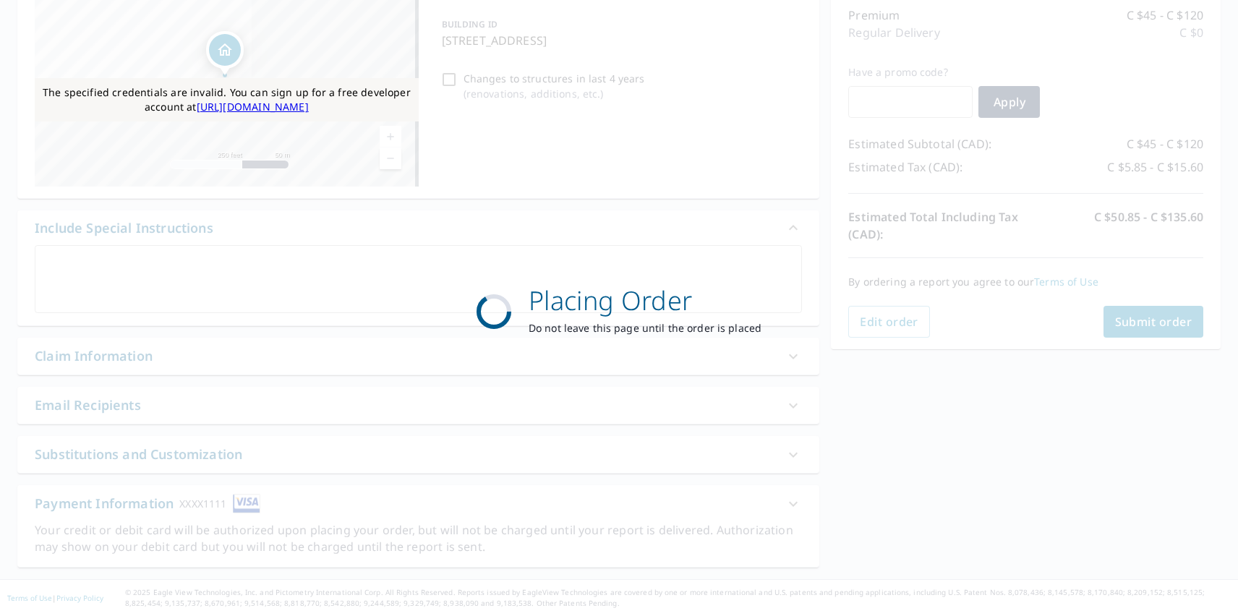
scroll to position [187, 0]
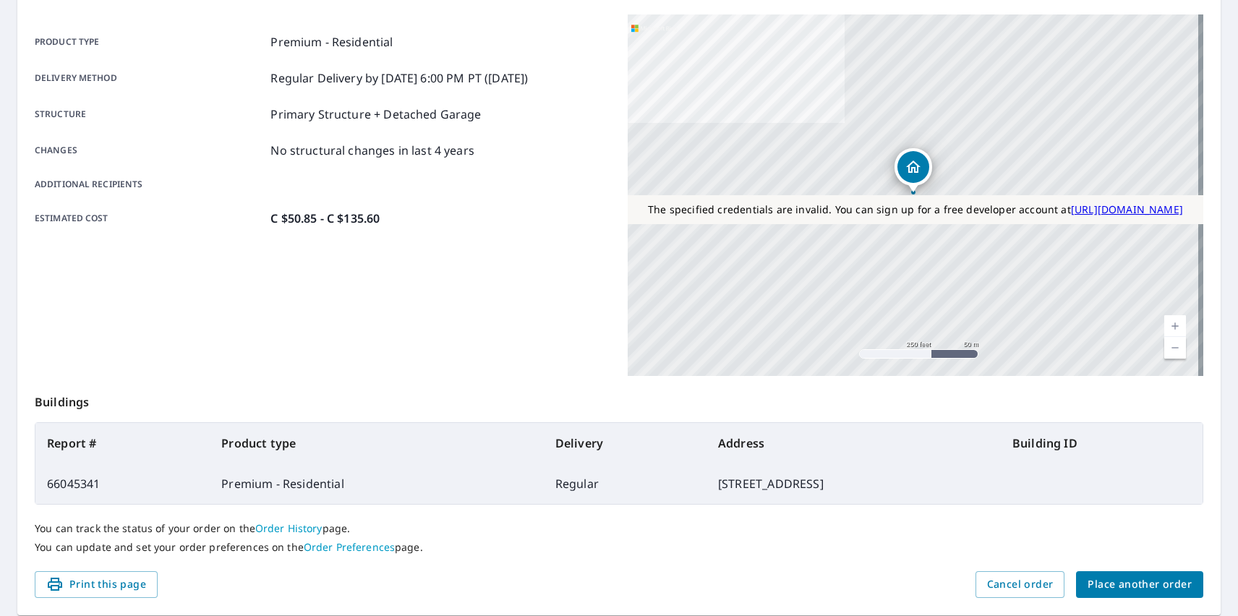
click at [1129, 584] on span "Place another order" at bounding box center [1139, 584] width 104 height 18
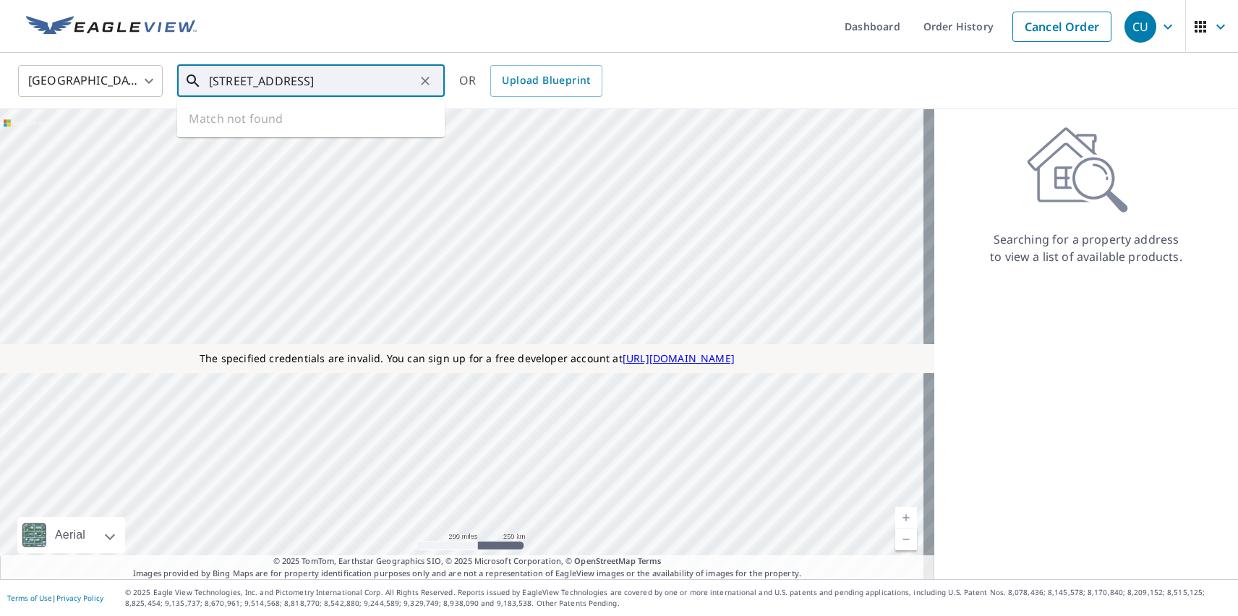
type input "[STREET_ADDRESS]"
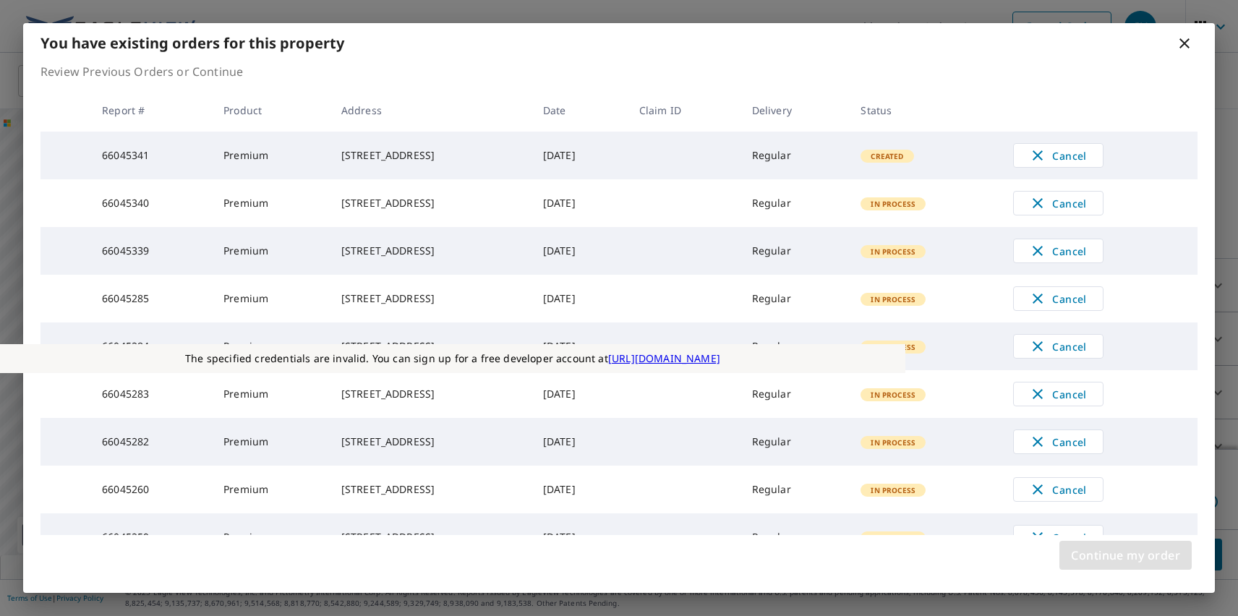
click at [1125, 555] on span "Continue my order" at bounding box center [1125, 555] width 109 height 20
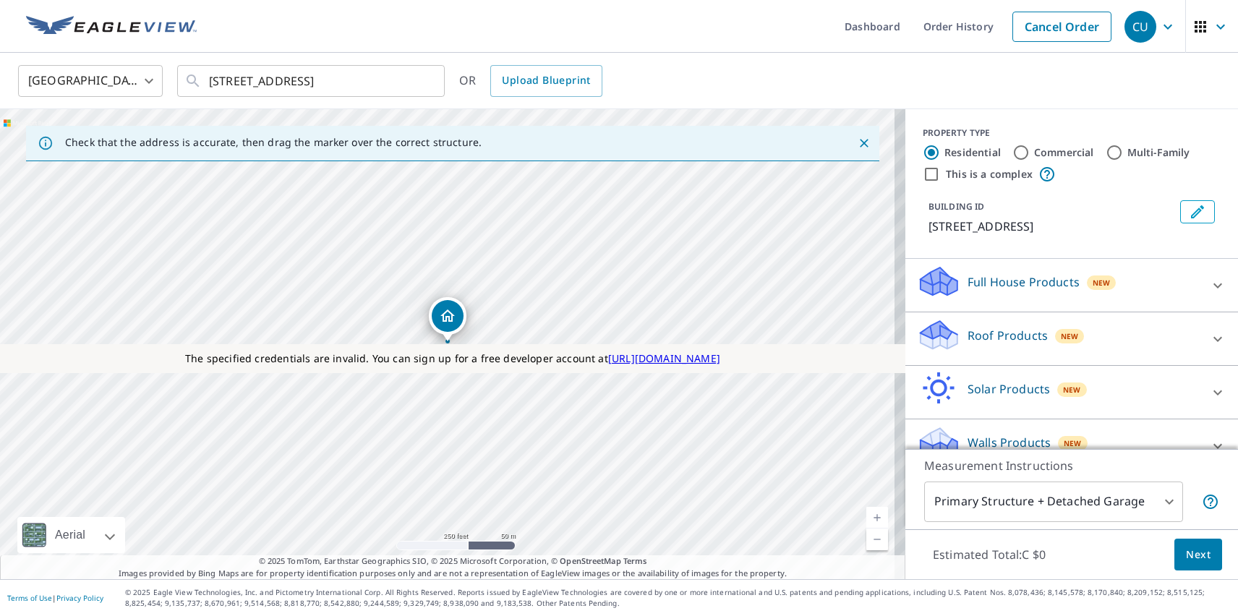
click at [995, 335] on p "Roof Products" at bounding box center [1007, 335] width 80 height 17
click at [952, 421] on p "Premium" at bounding box center [963, 421] width 51 height 18
click at [938, 421] on input "Premium C $45 - C $120" at bounding box center [928, 420] width 22 height 17
checkbox input "true"
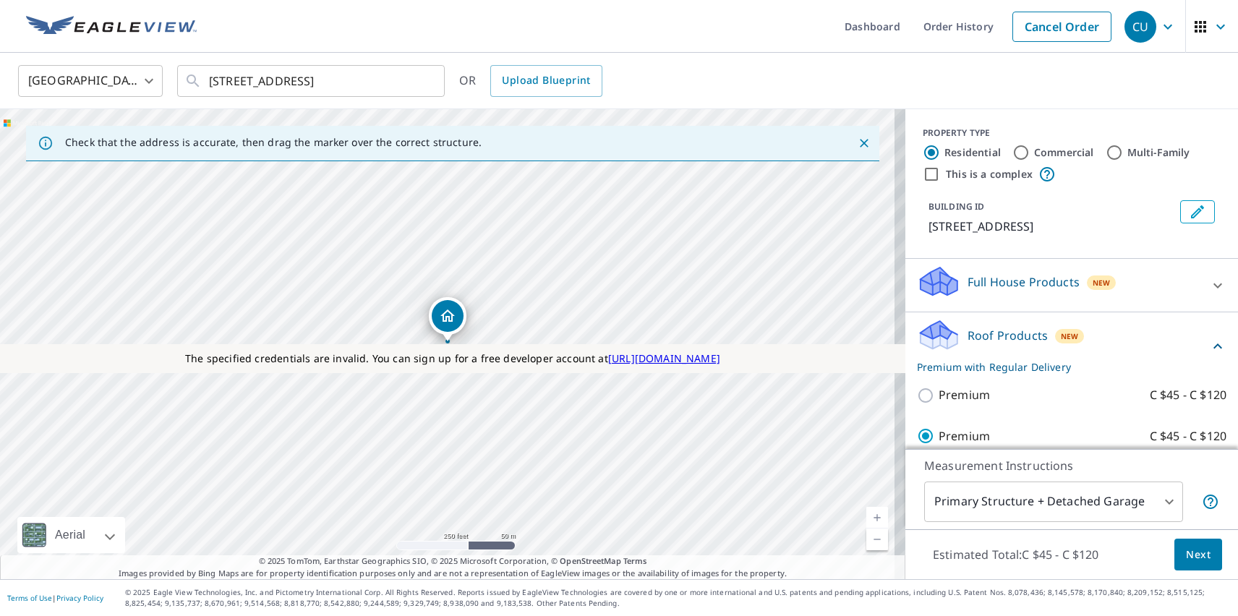
click at [1187, 554] on span "Next" at bounding box center [1198, 555] width 25 height 18
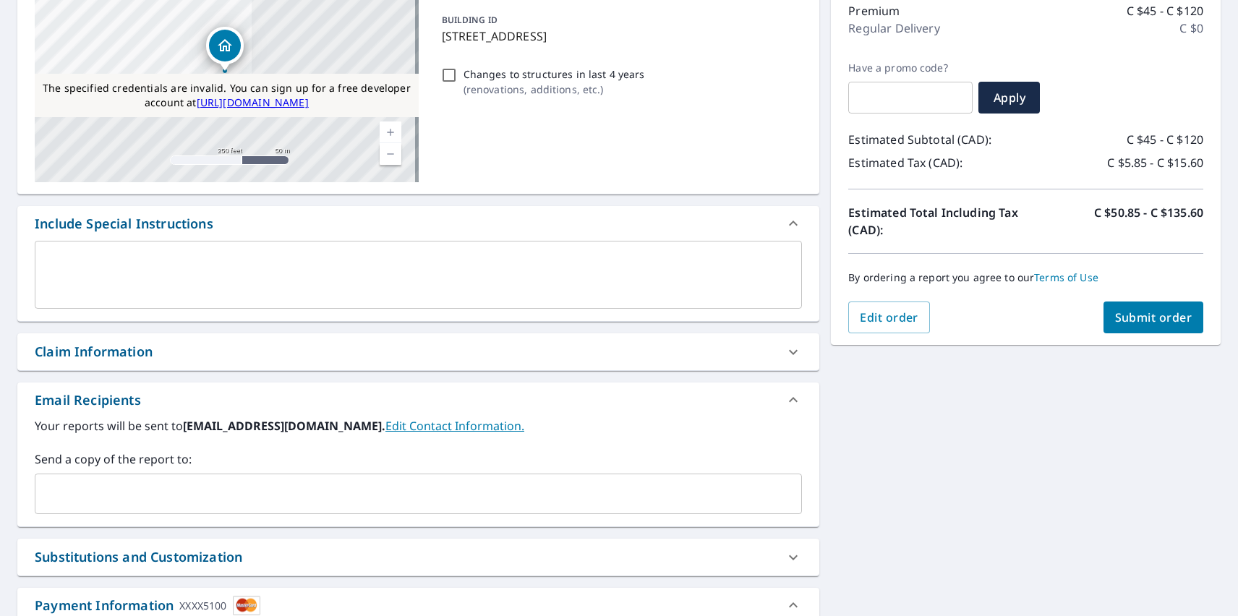
scroll to position [538, 0]
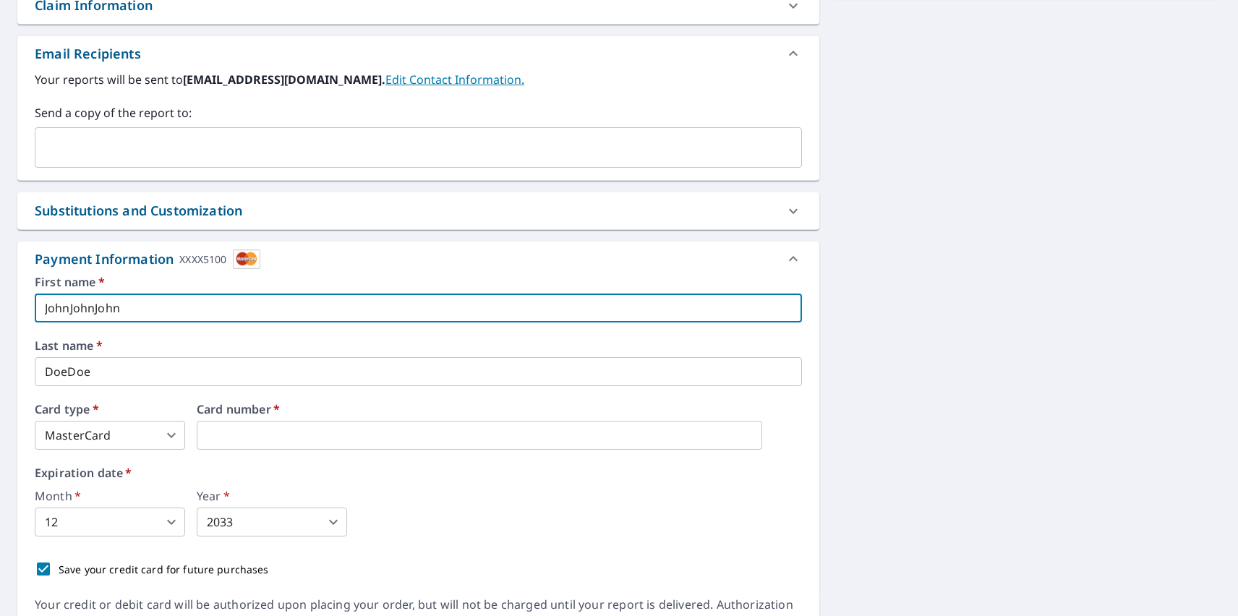
type input "JohnJohnJohn"
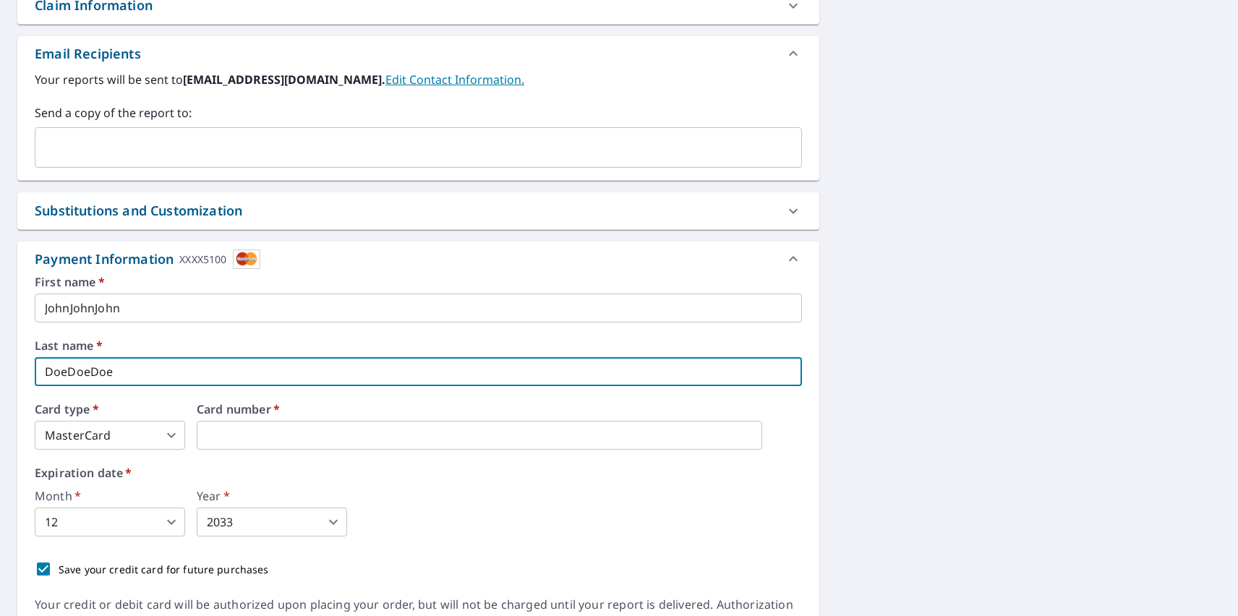
type input "DoeDoeDoe"
click at [110, 435] on body "CU CU Dashboard Order History Cancel Order CU Dashboard / Finalize Order Finali…" at bounding box center [619, 308] width 1238 height 616
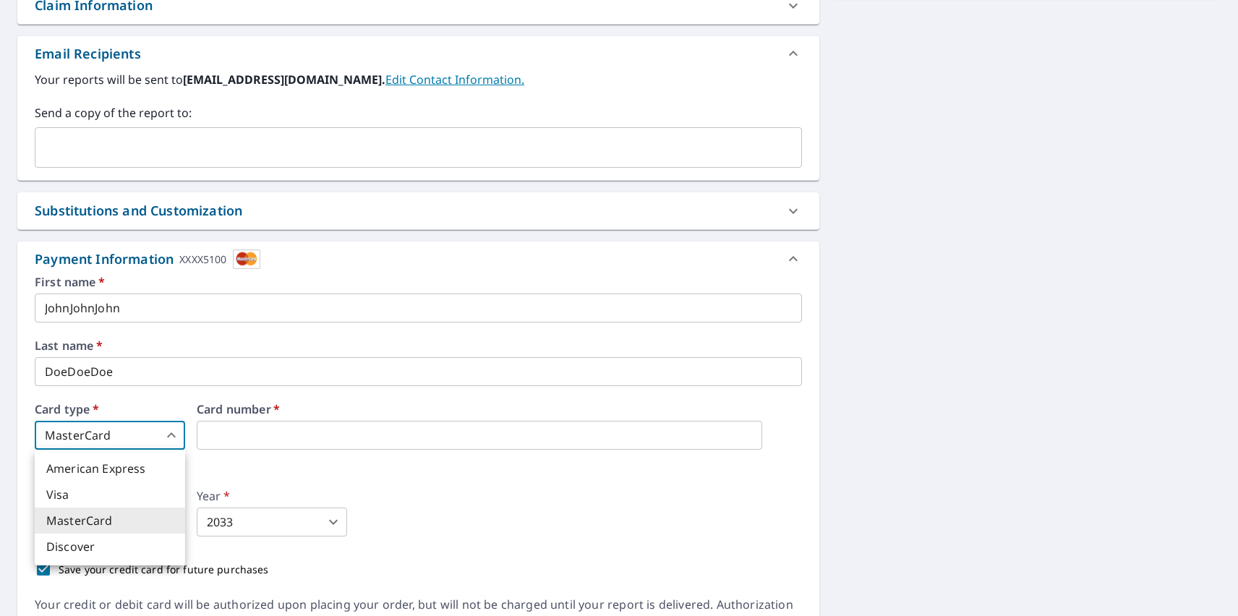
click at [110, 494] on li "Visa" at bounding box center [110, 494] width 150 height 26
type input "2"
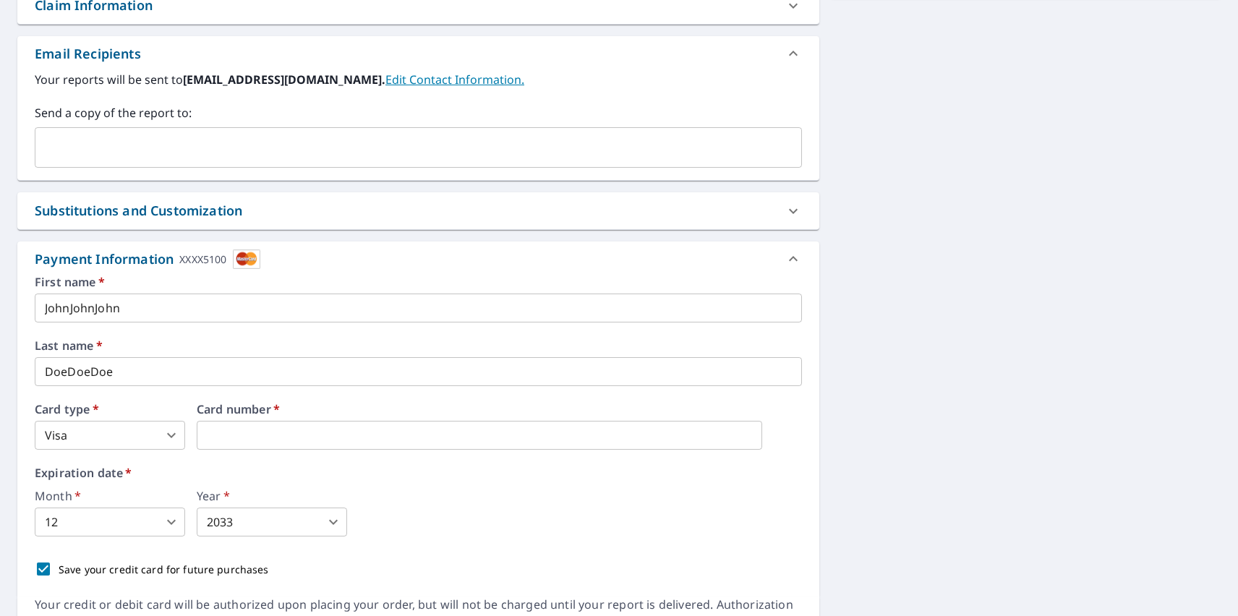
click at [110, 522] on body "CU CU Dashboard Order History Cancel Order CU Dashboard / Finalize Order Finali…" at bounding box center [619, 308] width 1238 height 616
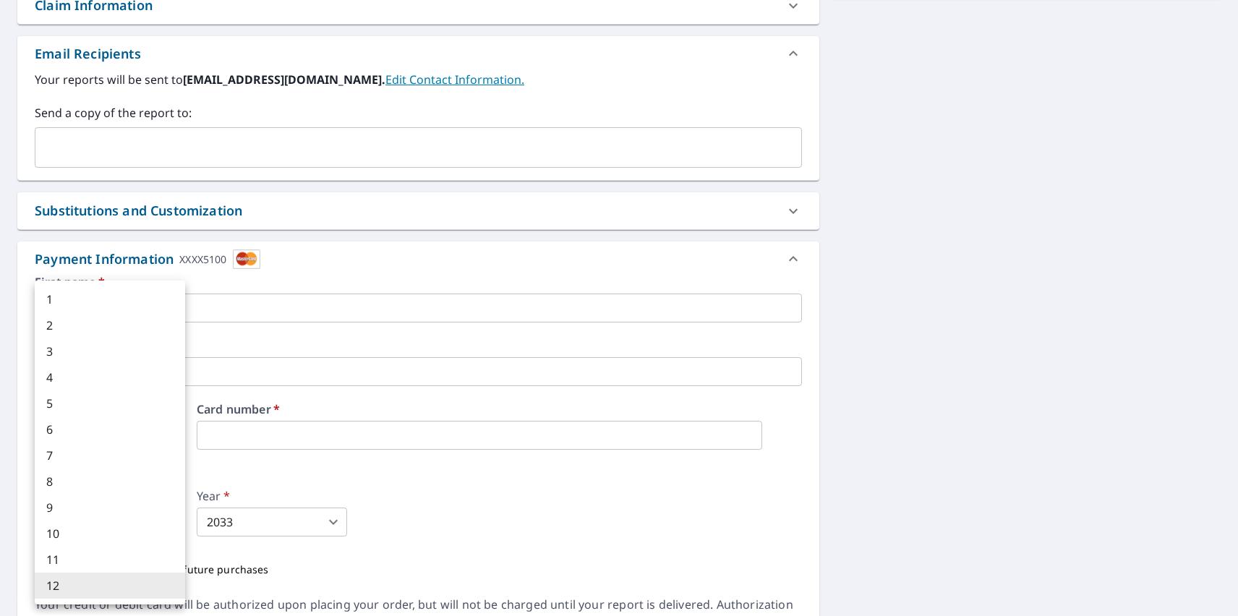
click at [110, 586] on li "12" at bounding box center [110, 586] width 150 height 26
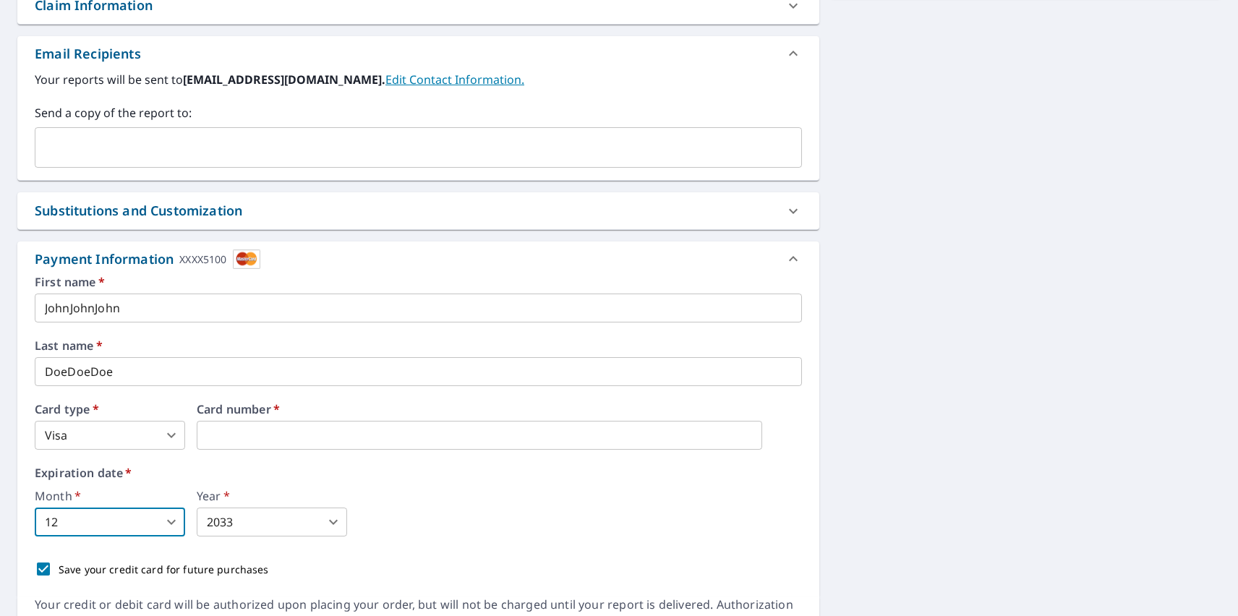
click at [272, 522] on body "CU CU Dashboard Order History Cancel Order CU Dashboard / Finalize Order Finali…" at bounding box center [619, 308] width 1238 height 616
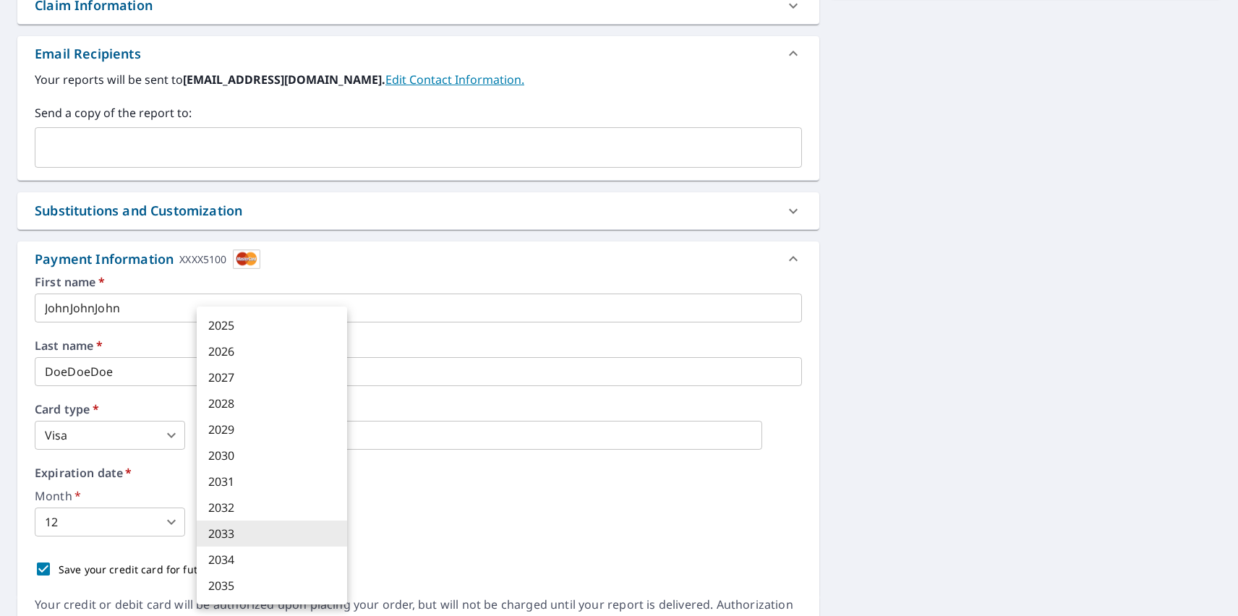
click at [272, 534] on li "2033" at bounding box center [272, 534] width 150 height 26
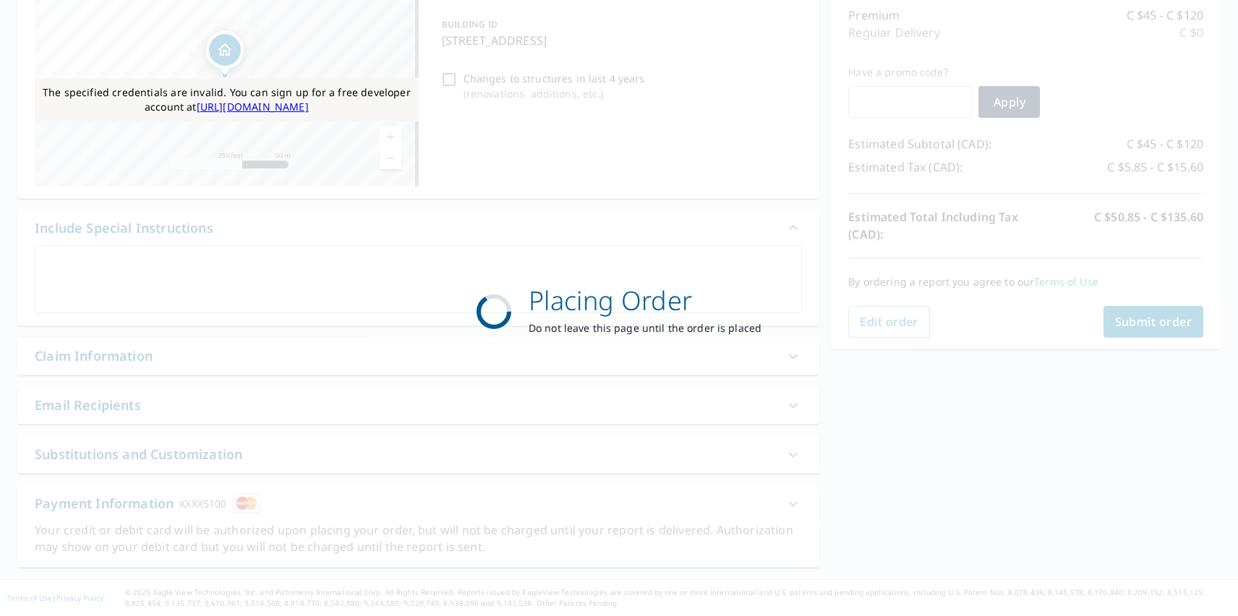
scroll to position [187, 0]
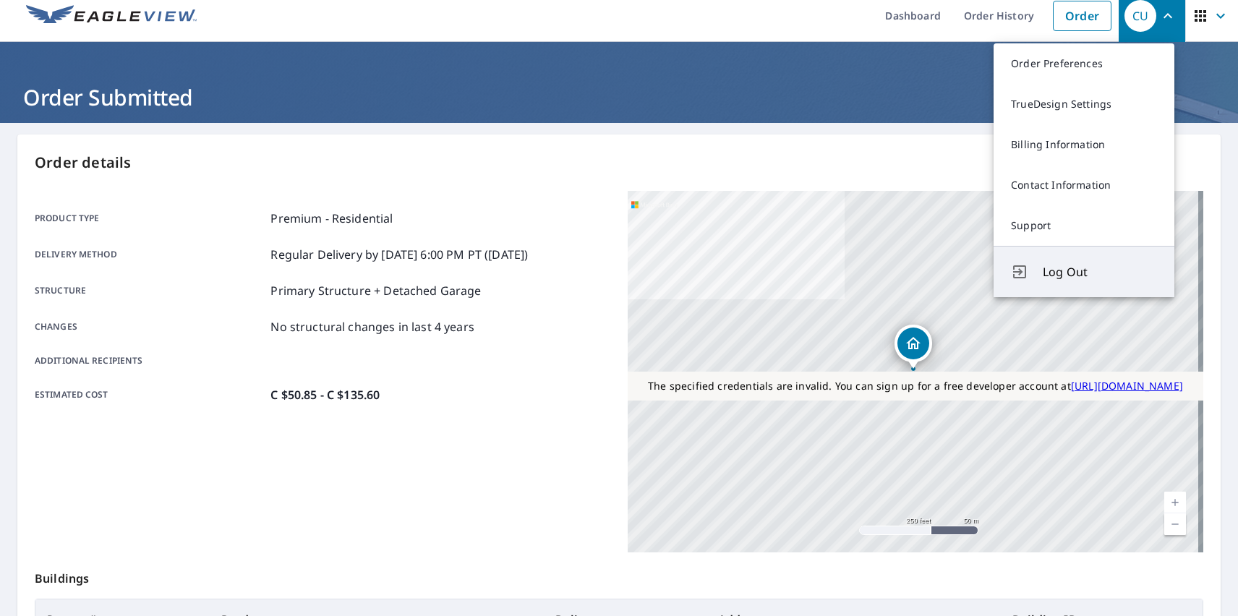
click at [1100, 272] on span "Log Out" at bounding box center [1099, 271] width 114 height 17
